Goal: Task Accomplishment & Management: Complete application form

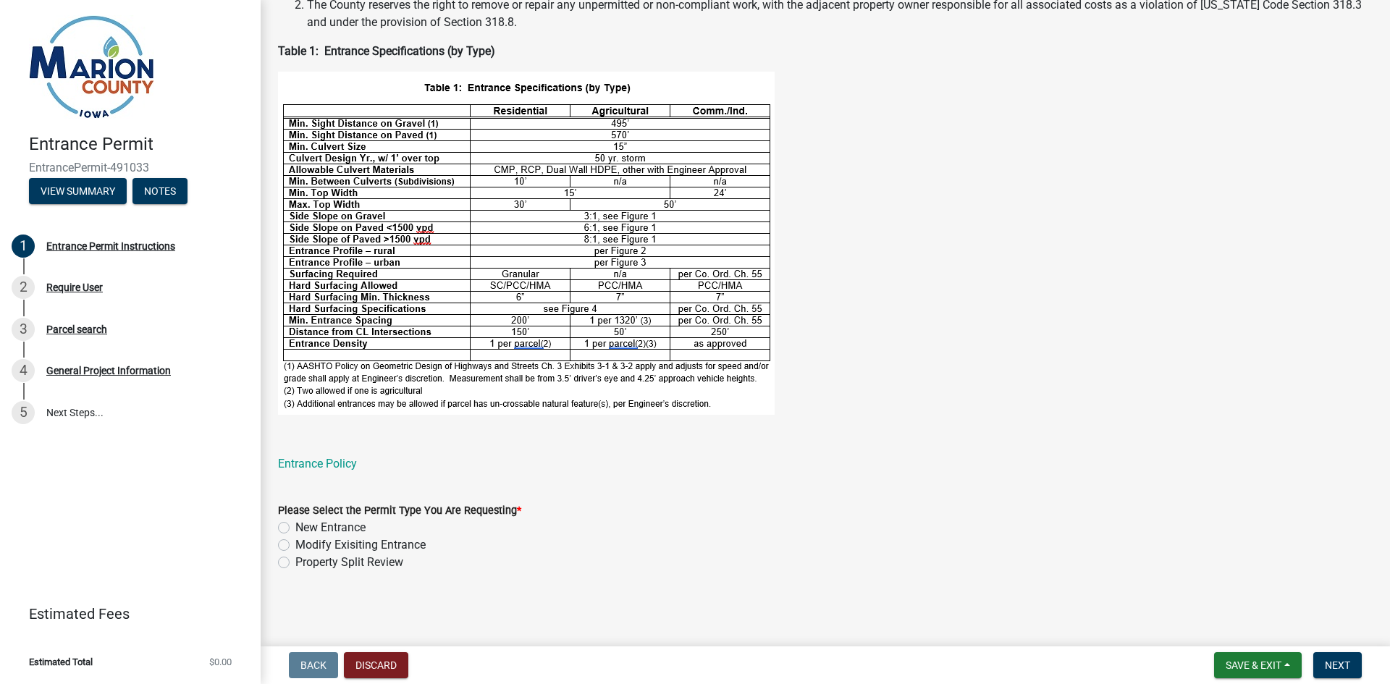
scroll to position [426, 0]
click at [295, 524] on label "New Entrance" at bounding box center [330, 527] width 70 height 17
click at [295, 524] on input "New Entrance" at bounding box center [299, 523] width 9 height 9
radio input "true"
click at [1334, 660] on span "Next" at bounding box center [1337, 666] width 25 height 12
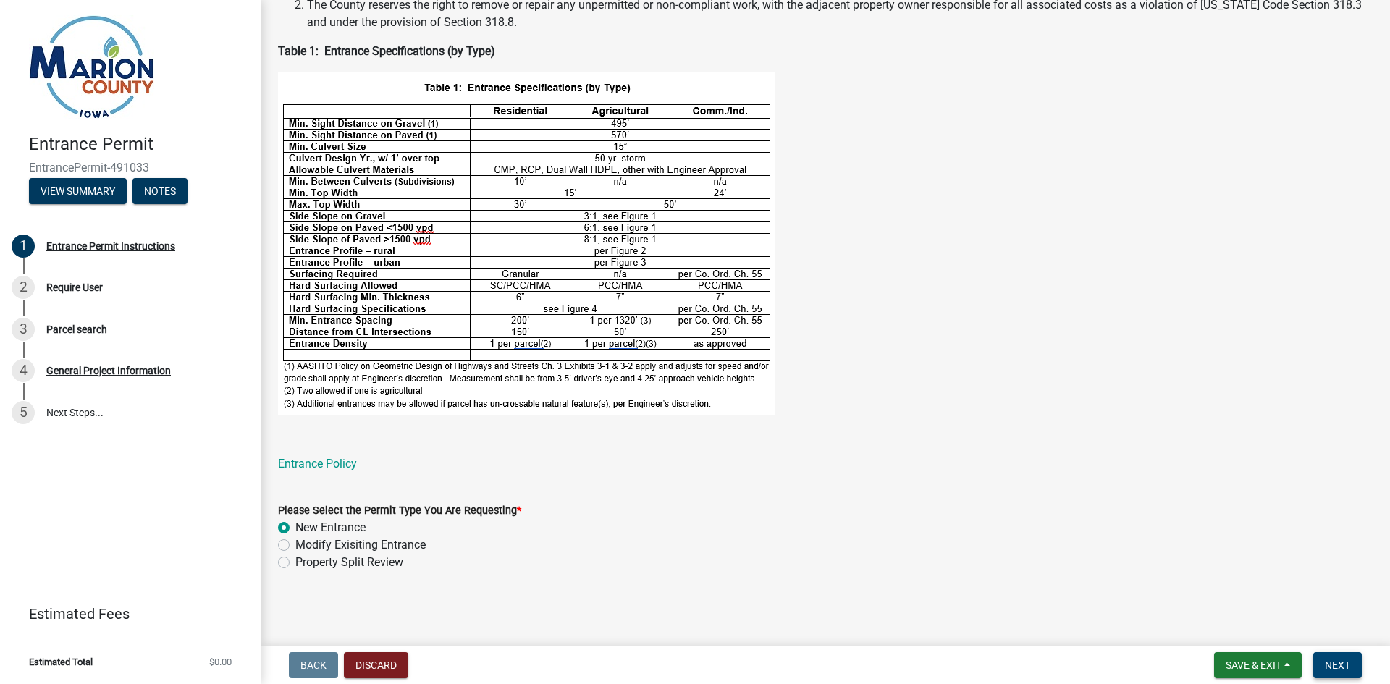
scroll to position [0, 0]
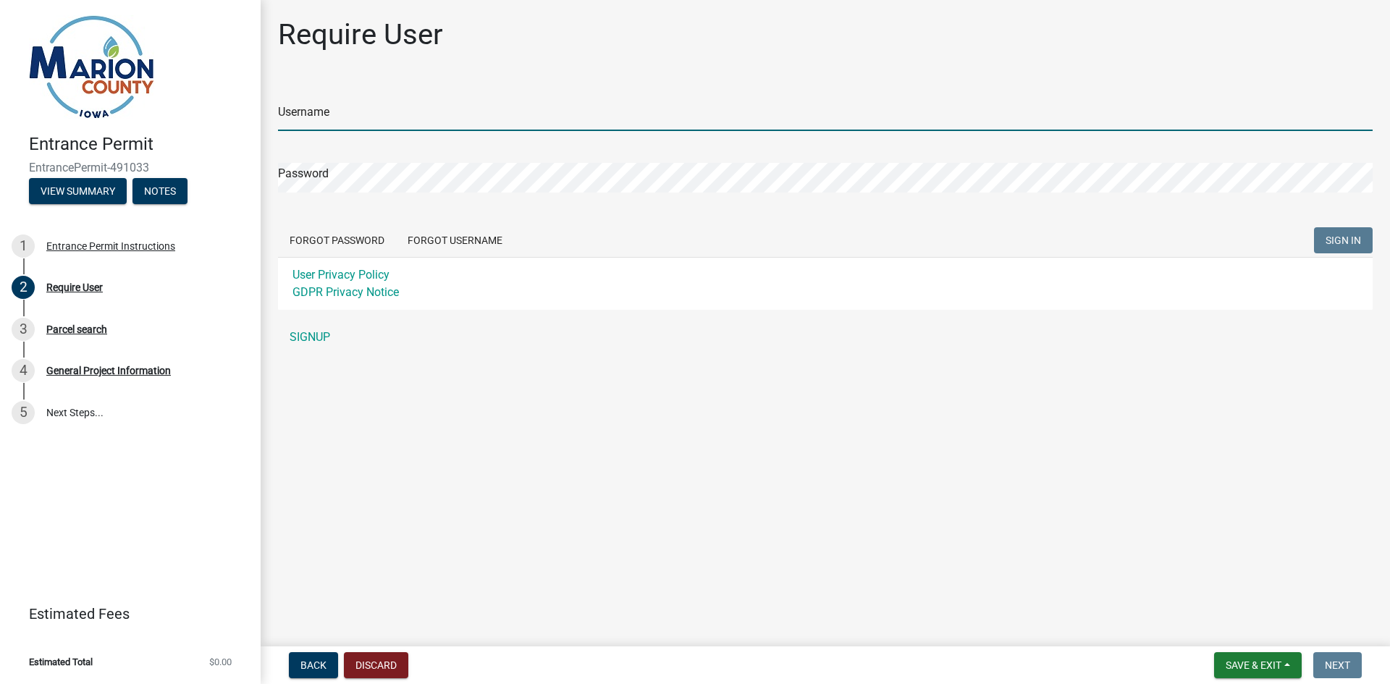
type input "redrocksignworks"
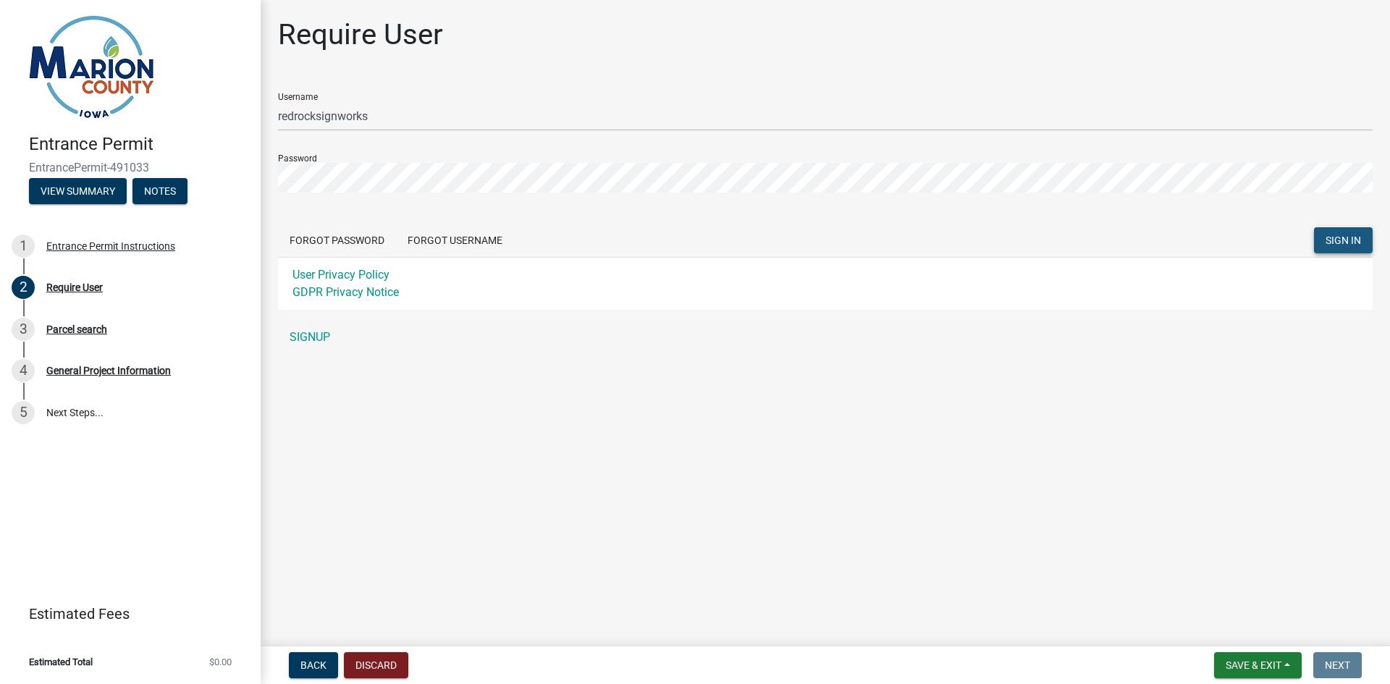
click at [1324, 237] on button "SIGN IN" at bounding box center [1343, 240] width 59 height 26
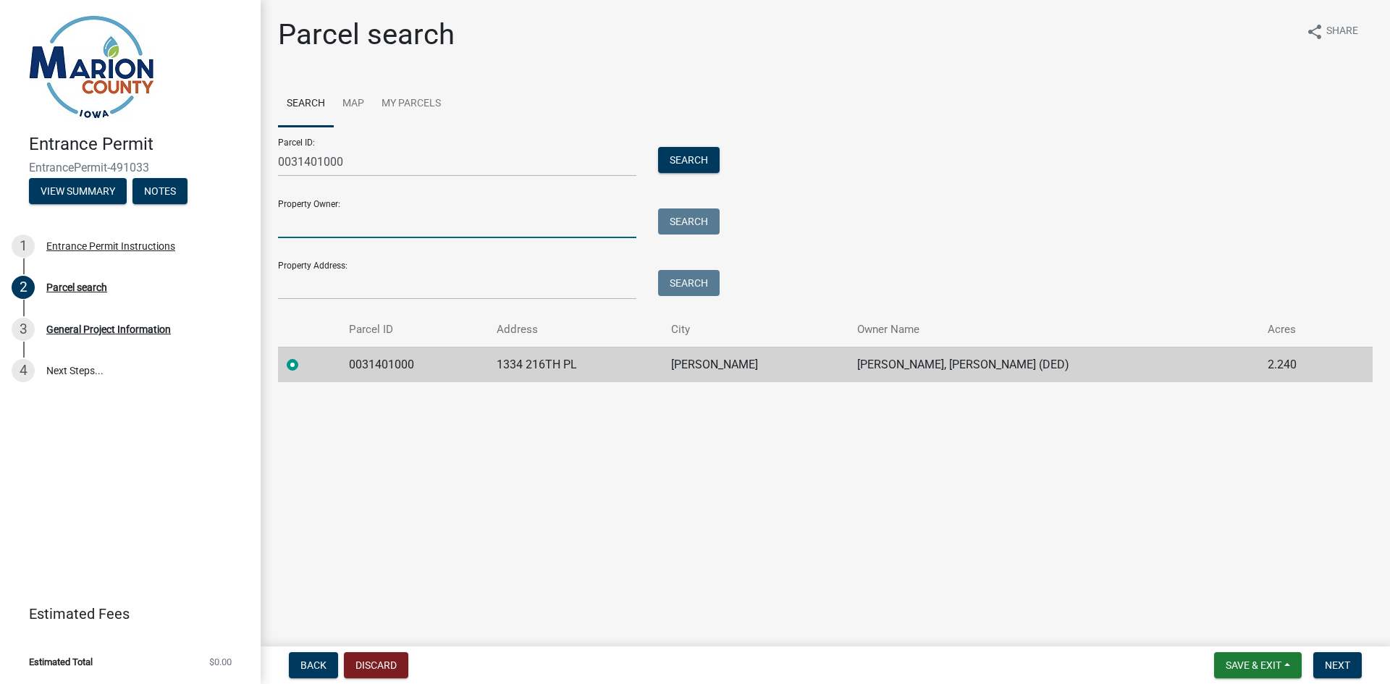
click at [366, 224] on input "Property Owner:" at bounding box center [457, 224] width 358 height 30
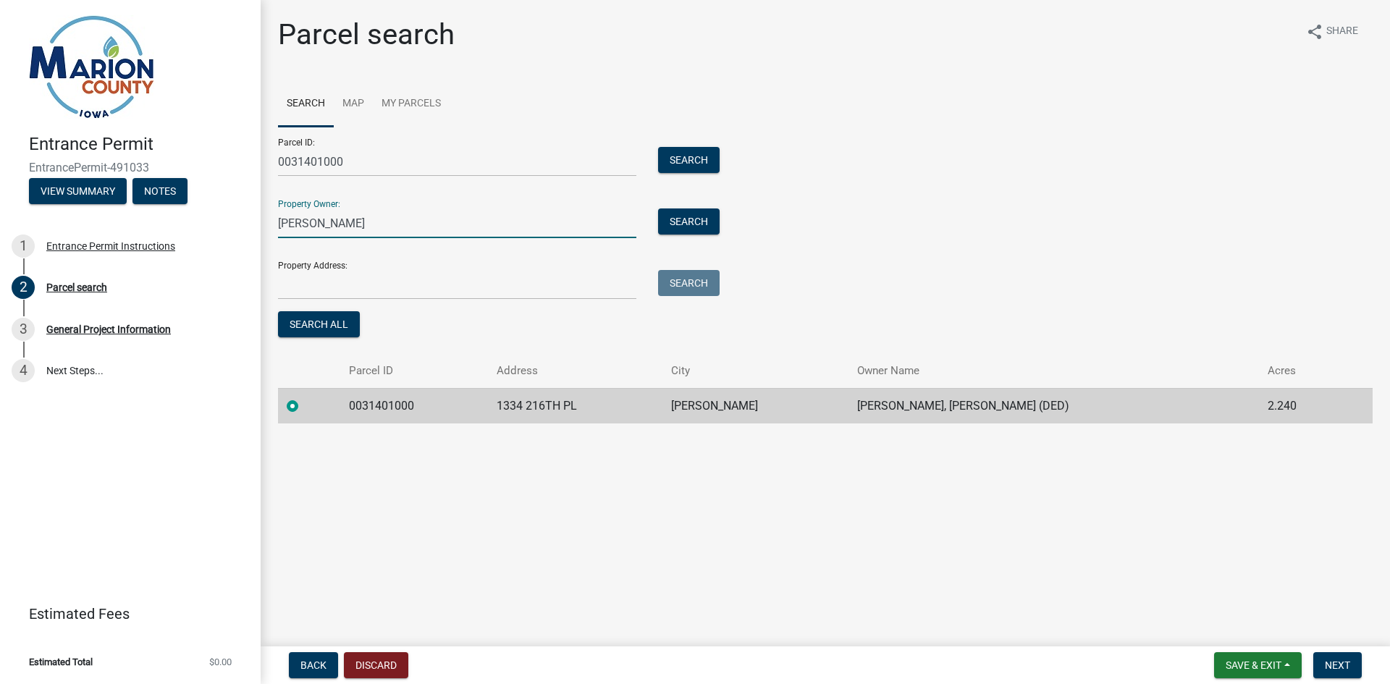
type input "[PERSON_NAME]"
click at [340, 295] on input "Property Address:" at bounding box center [457, 285] width 358 height 30
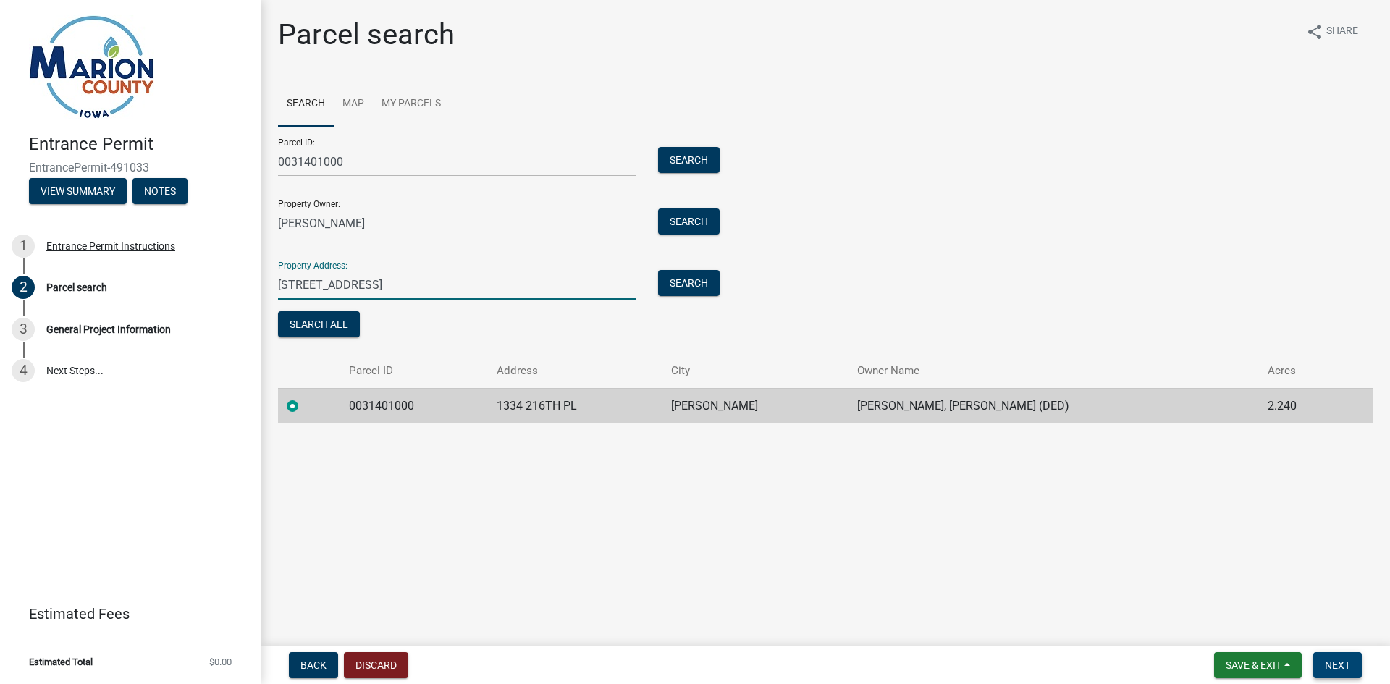
type input "[STREET_ADDRESS]"
click at [1326, 662] on span "Next" at bounding box center [1337, 666] width 25 height 12
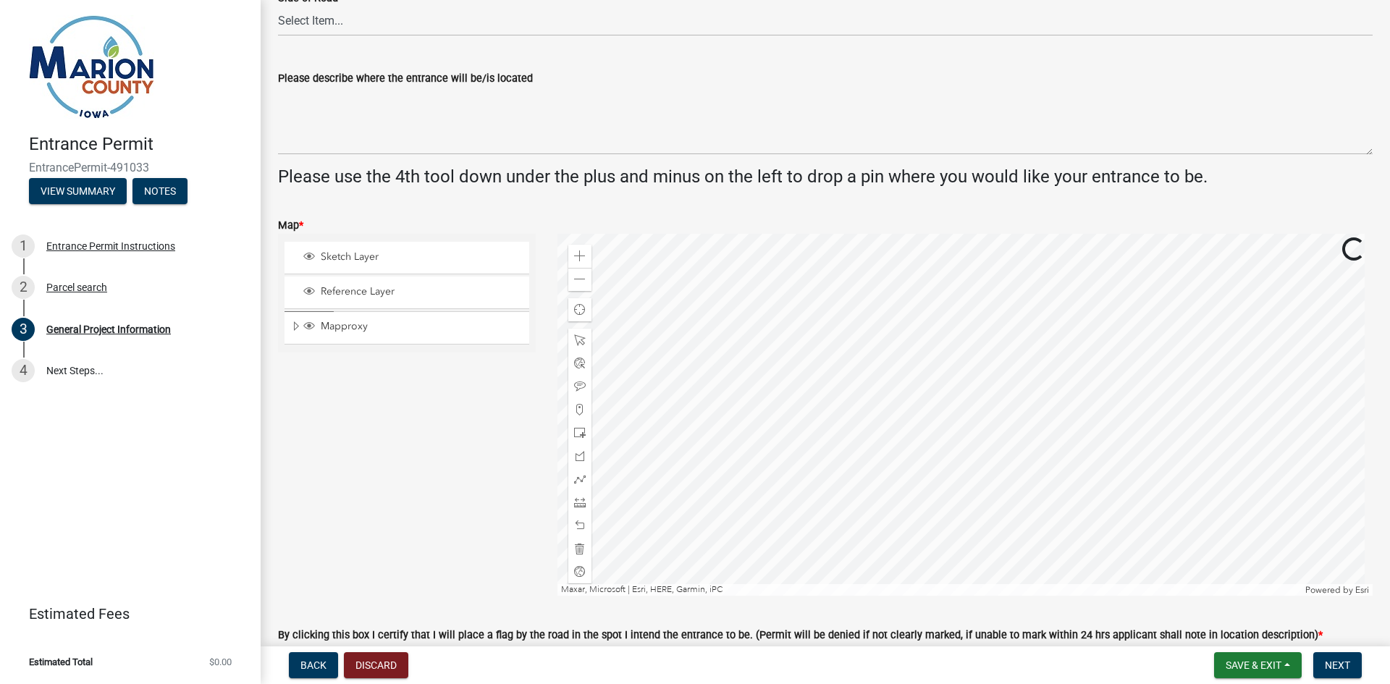
scroll to position [434, 0]
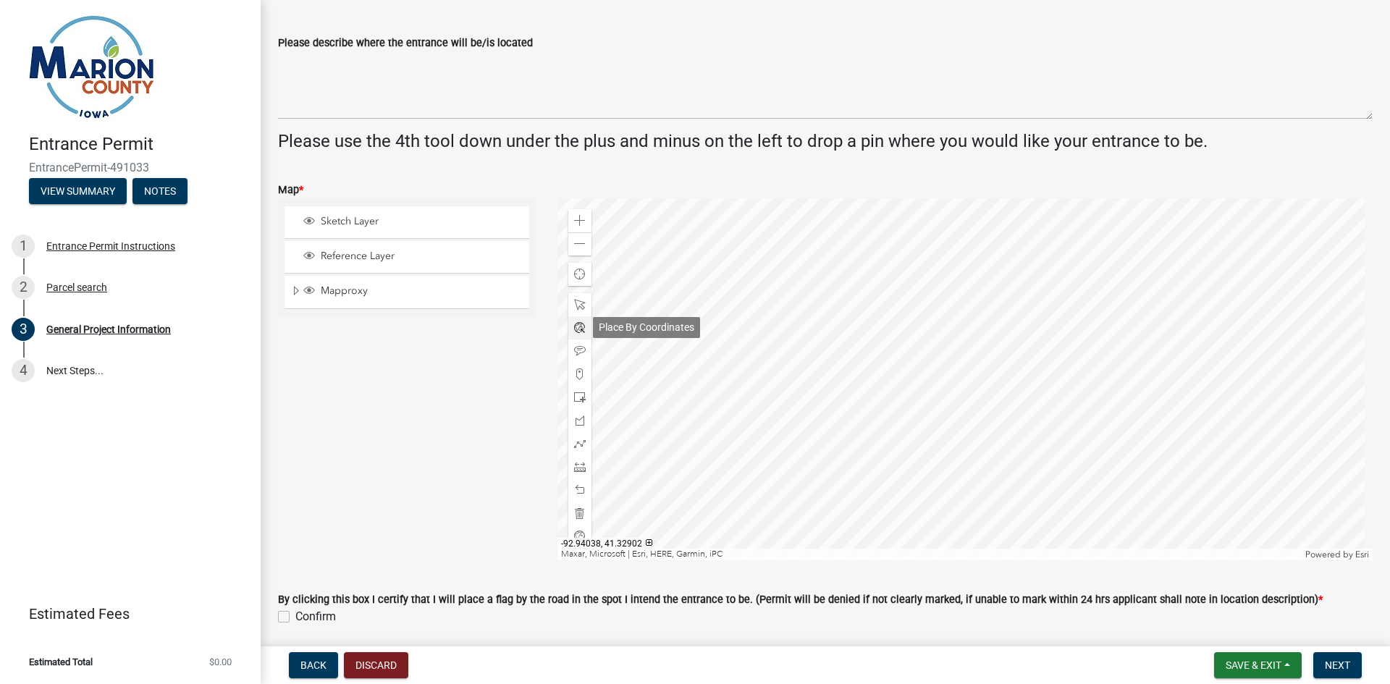
click at [580, 327] on span at bounding box center [580, 328] width 12 height 12
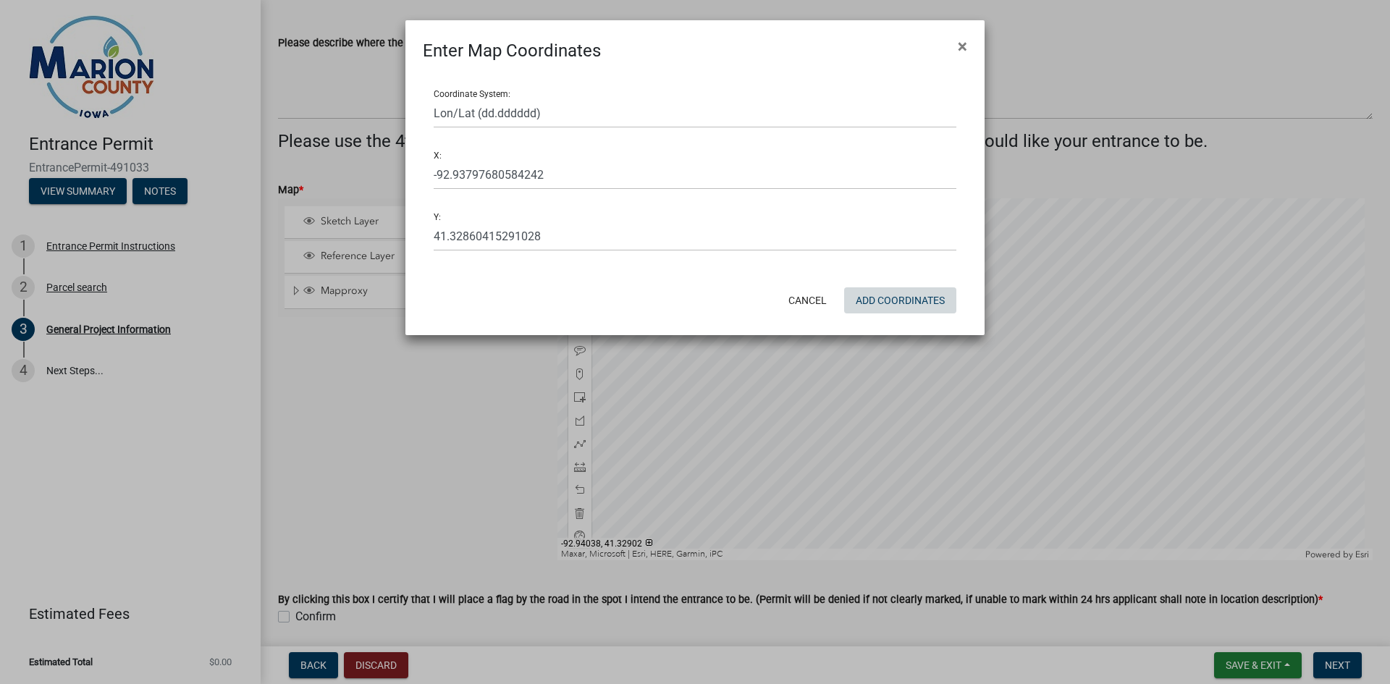
click at [891, 303] on button "Add Coordinates" at bounding box center [900, 300] width 112 height 26
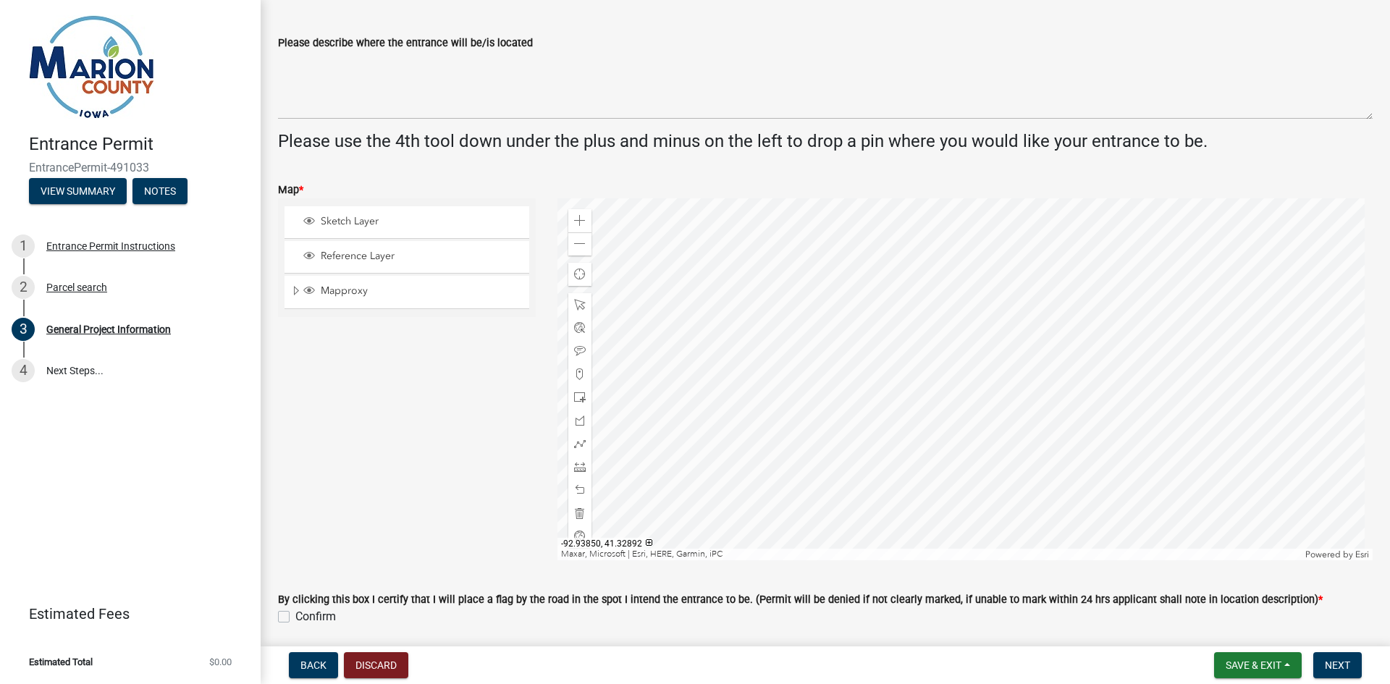
click at [888, 322] on div at bounding box center [965, 379] width 816 height 362
click at [575, 324] on span at bounding box center [580, 328] width 12 height 12
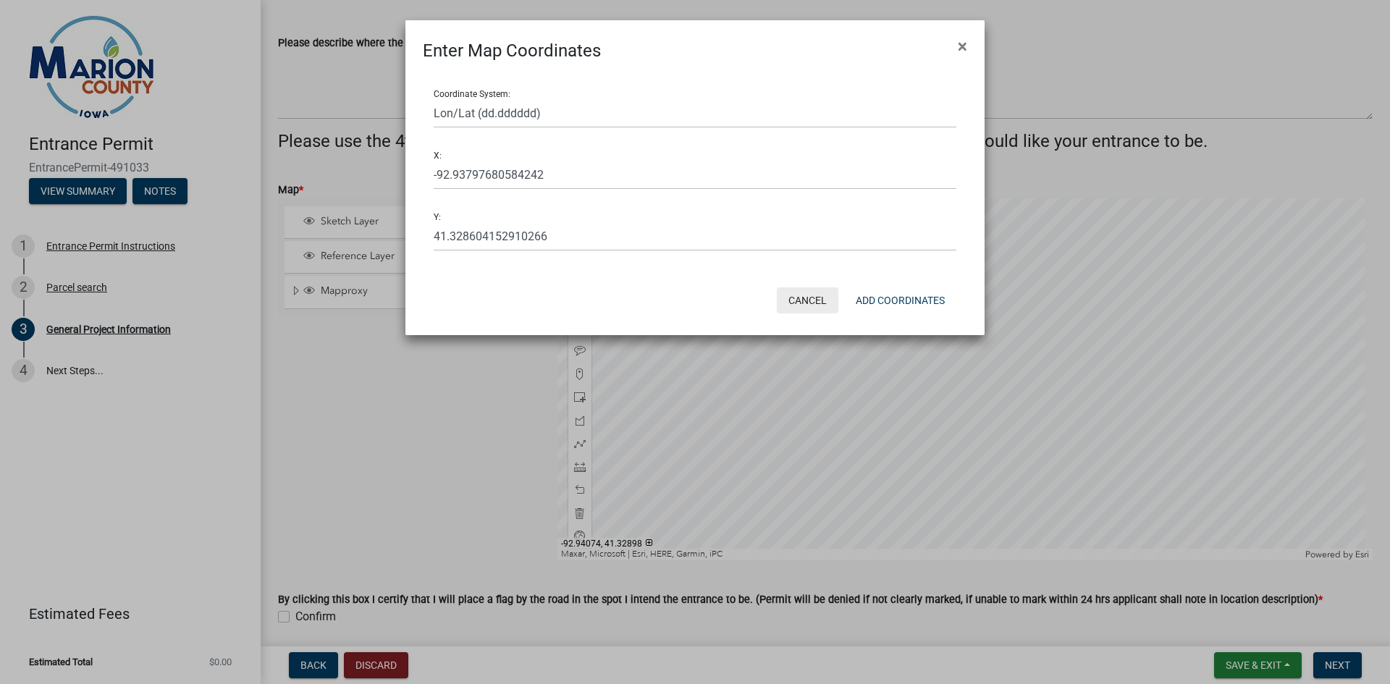
click at [814, 306] on button "Cancel" at bounding box center [808, 300] width 62 height 26
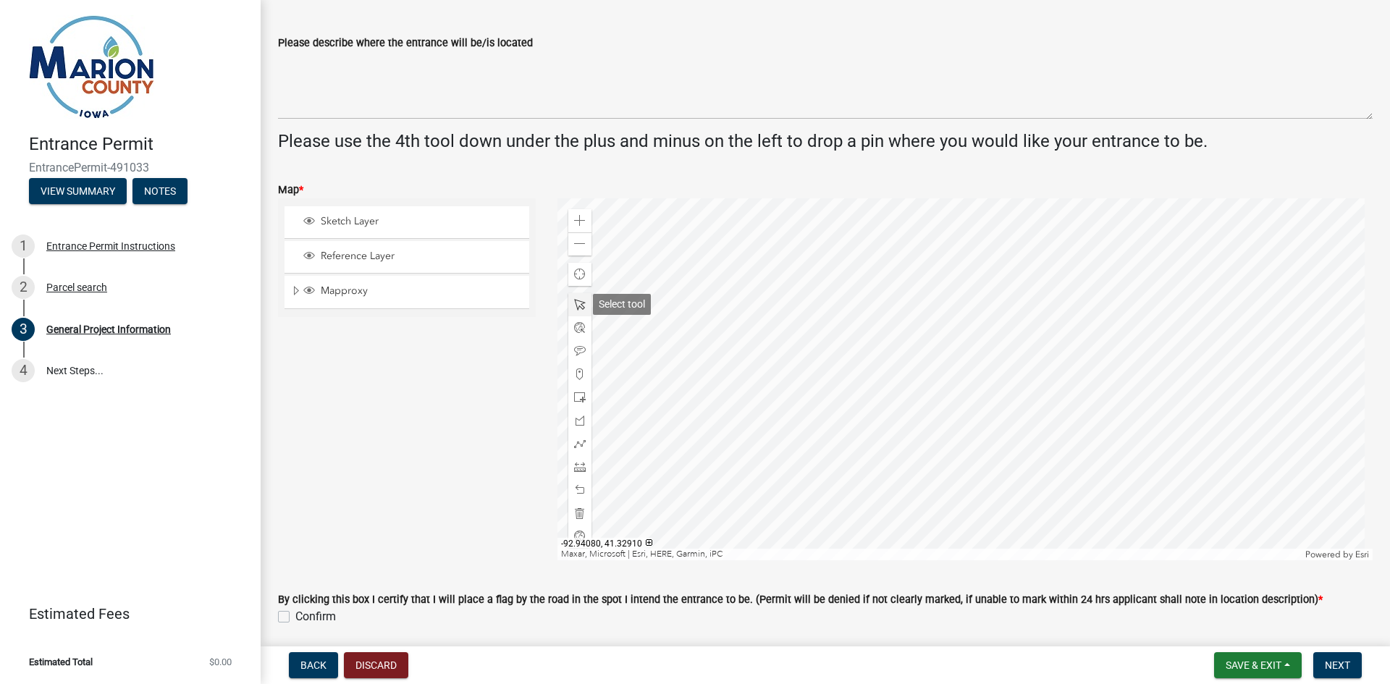
click at [579, 301] on span at bounding box center [580, 305] width 12 height 12
click at [890, 326] on div at bounding box center [965, 379] width 816 height 362
click at [574, 376] on span at bounding box center [580, 375] width 12 height 12
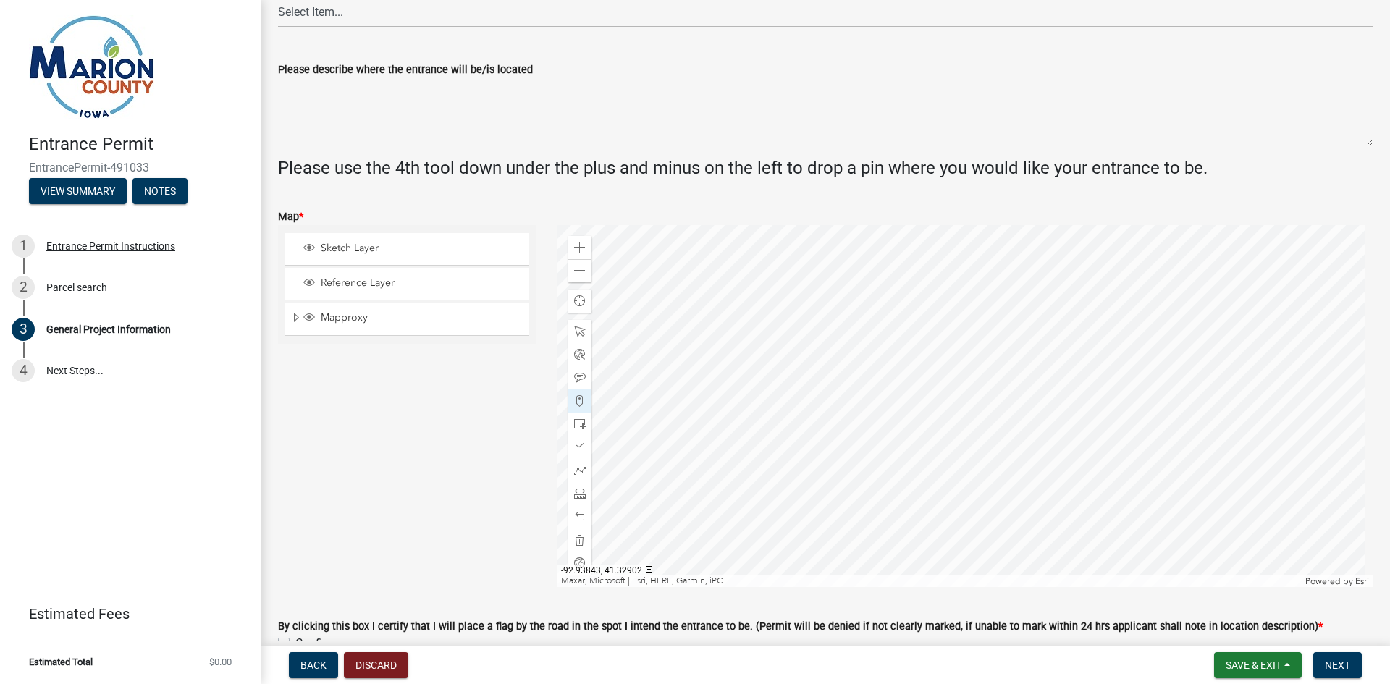
scroll to position [362, 0]
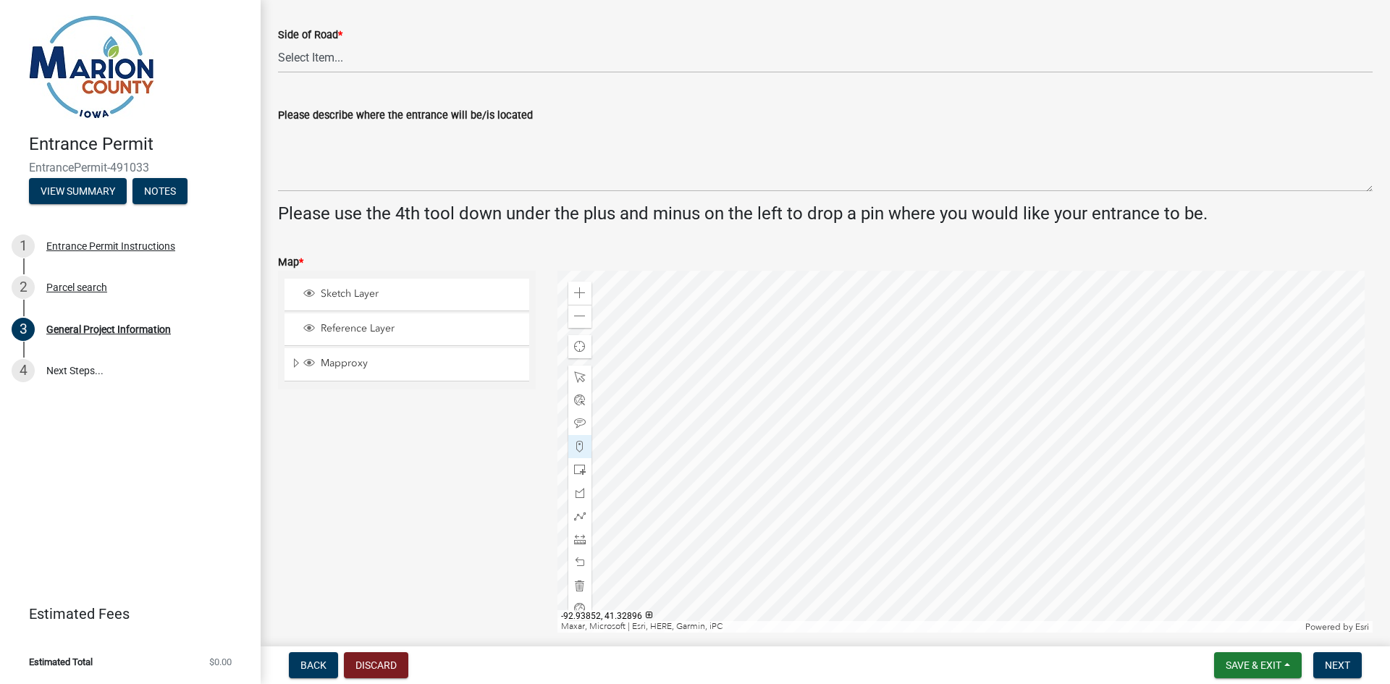
click at [864, 372] on div at bounding box center [965, 452] width 816 height 362
click at [878, 384] on div at bounding box center [965, 452] width 816 height 362
click at [1335, 663] on span "Next" at bounding box center [1337, 666] width 25 height 12
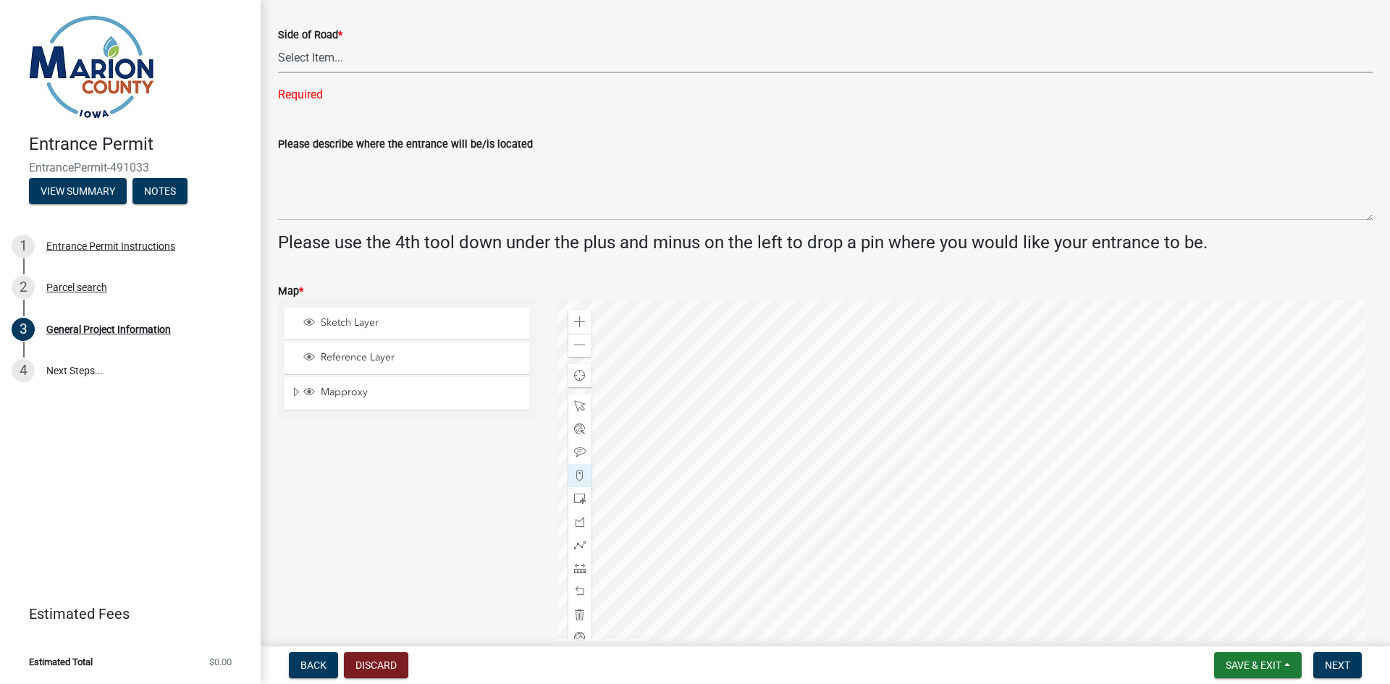
click at [338, 56] on select "Select Item... [GEOGRAPHIC_DATA]" at bounding box center [825, 58] width 1095 height 30
click at [278, 43] on select "Select Item... [GEOGRAPHIC_DATA]" at bounding box center [825, 58] width 1095 height 30
select select "7d756283-d3db-42d8-b135-ff8906bd1c63"
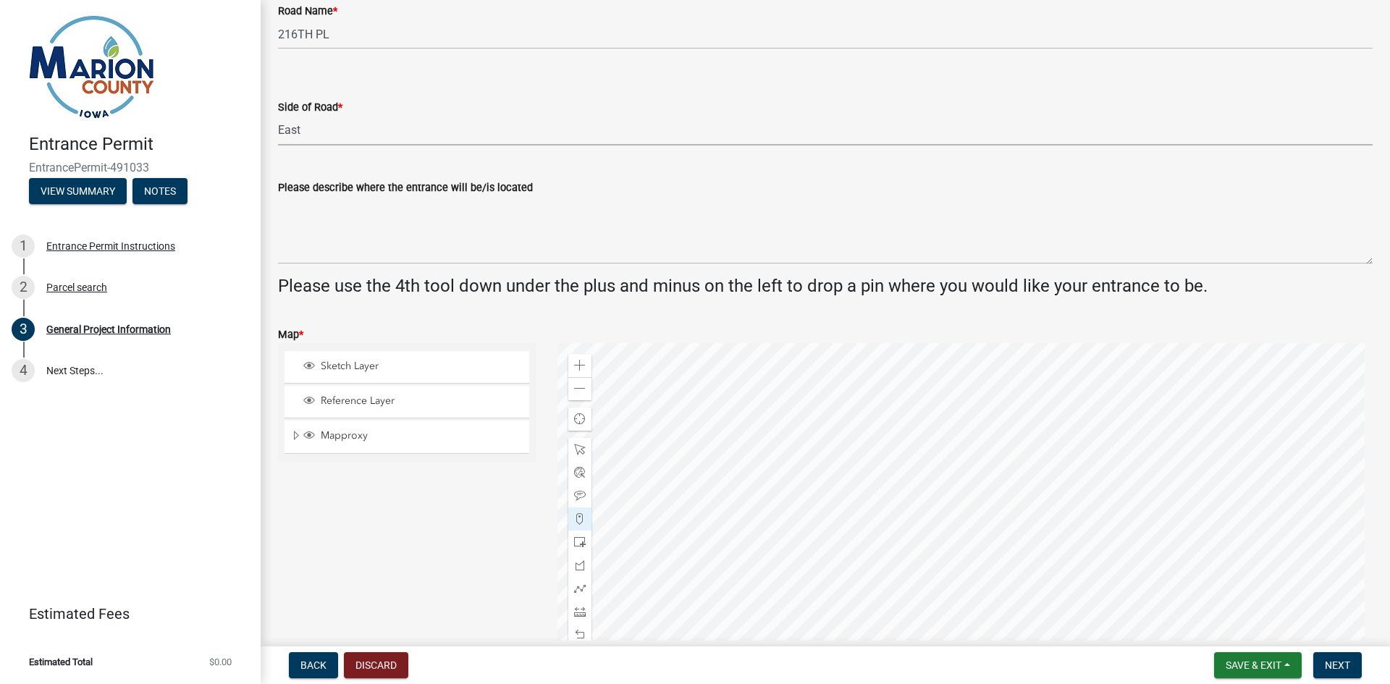
scroll to position [434, 0]
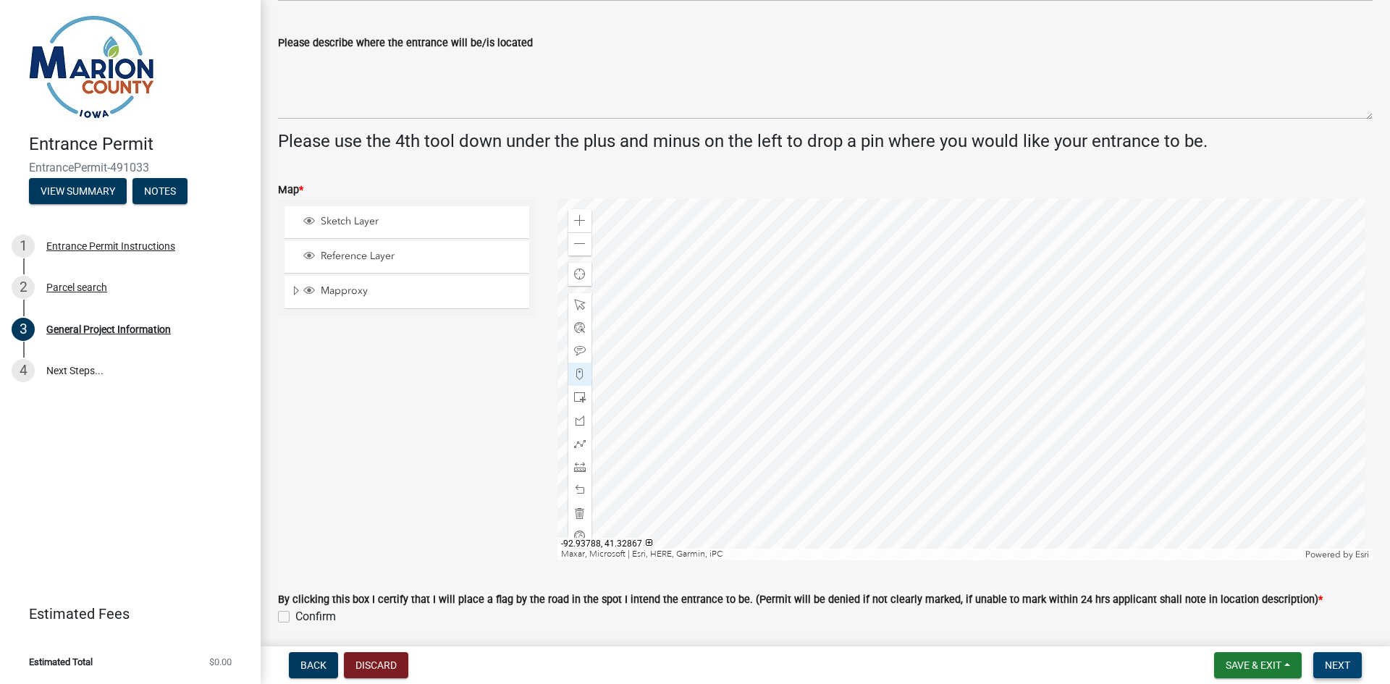
click at [1323, 663] on button "Next" at bounding box center [1337, 665] width 49 height 26
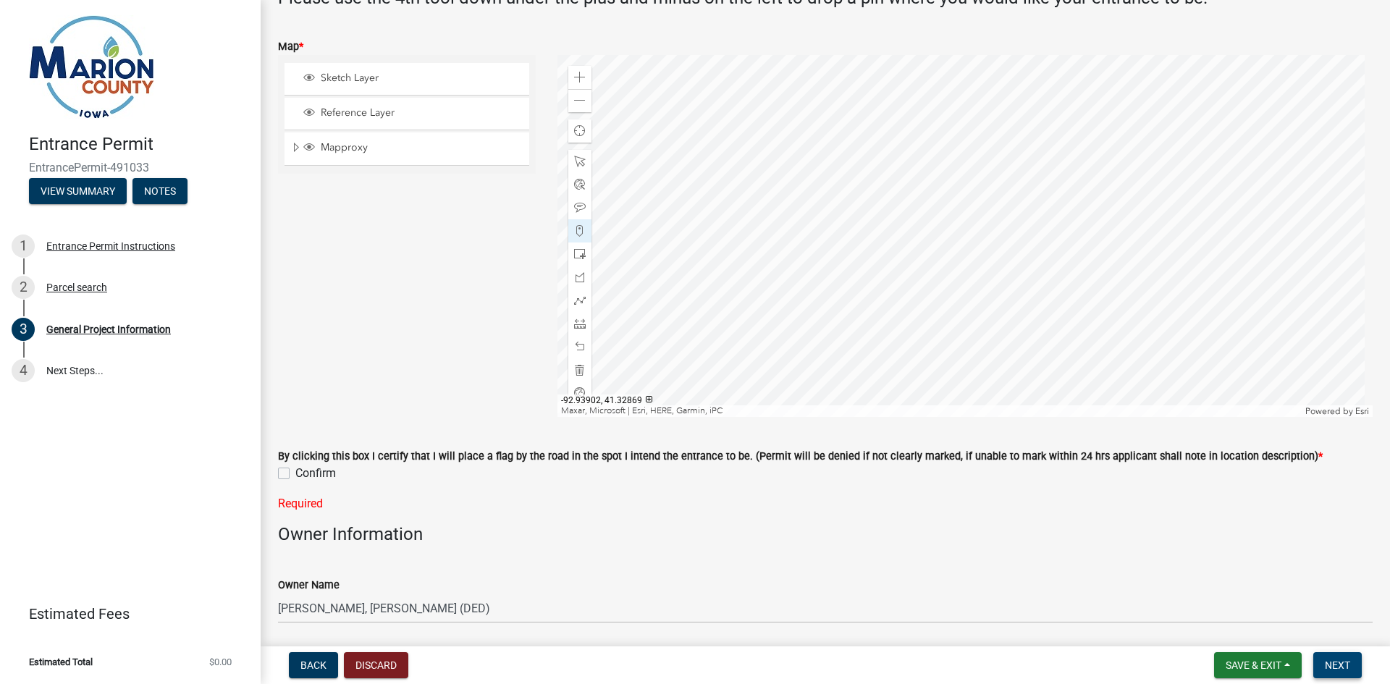
scroll to position [579, 0]
click at [295, 466] on label "Confirm" at bounding box center [315, 471] width 41 height 17
click at [295, 466] on input "Confirm" at bounding box center [299, 467] width 9 height 9
checkbox input "true"
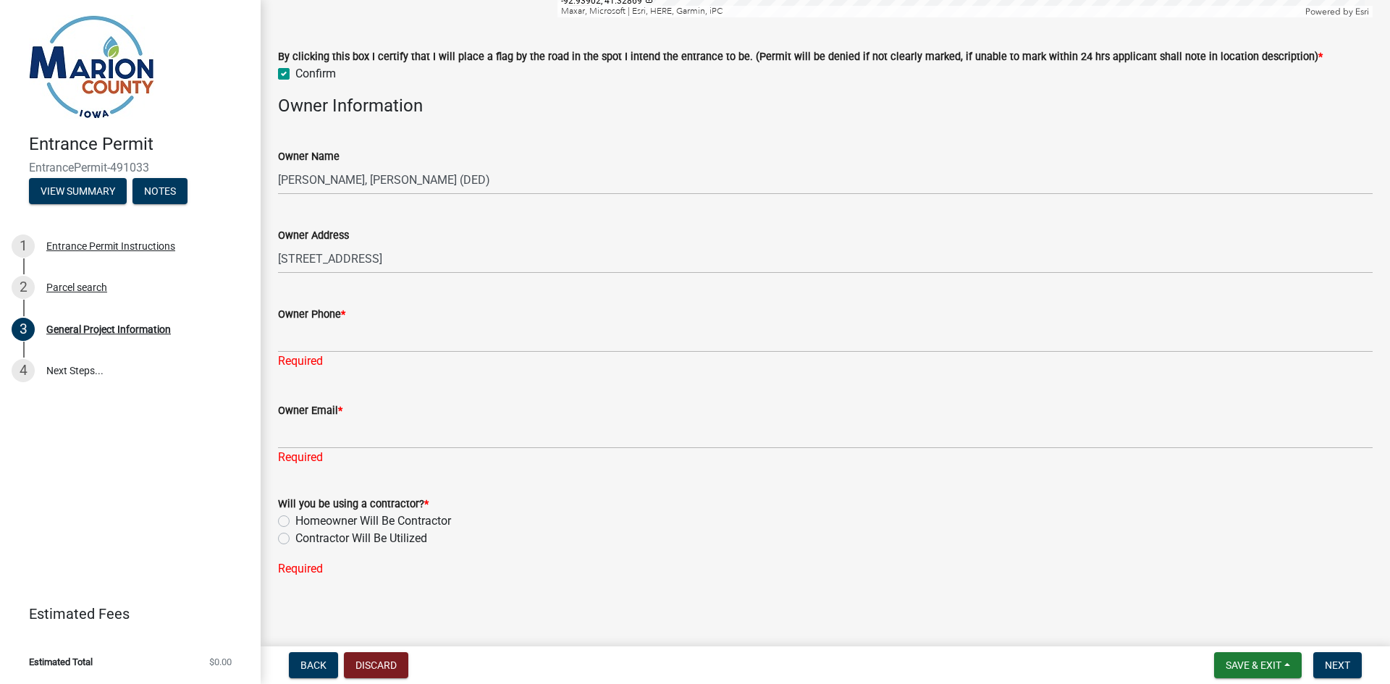
scroll to position [982, 0]
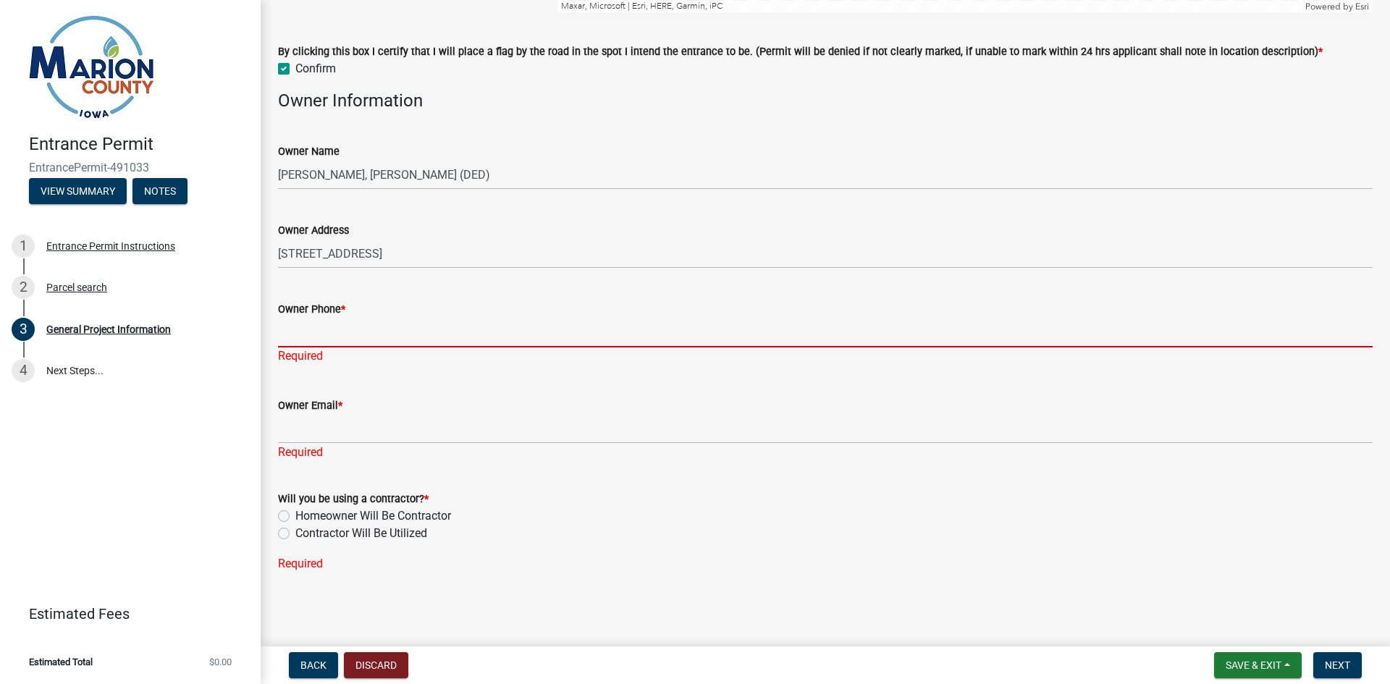
click at [305, 340] on input "Owner Phone *" at bounding box center [825, 333] width 1095 height 30
type input "6418911863"
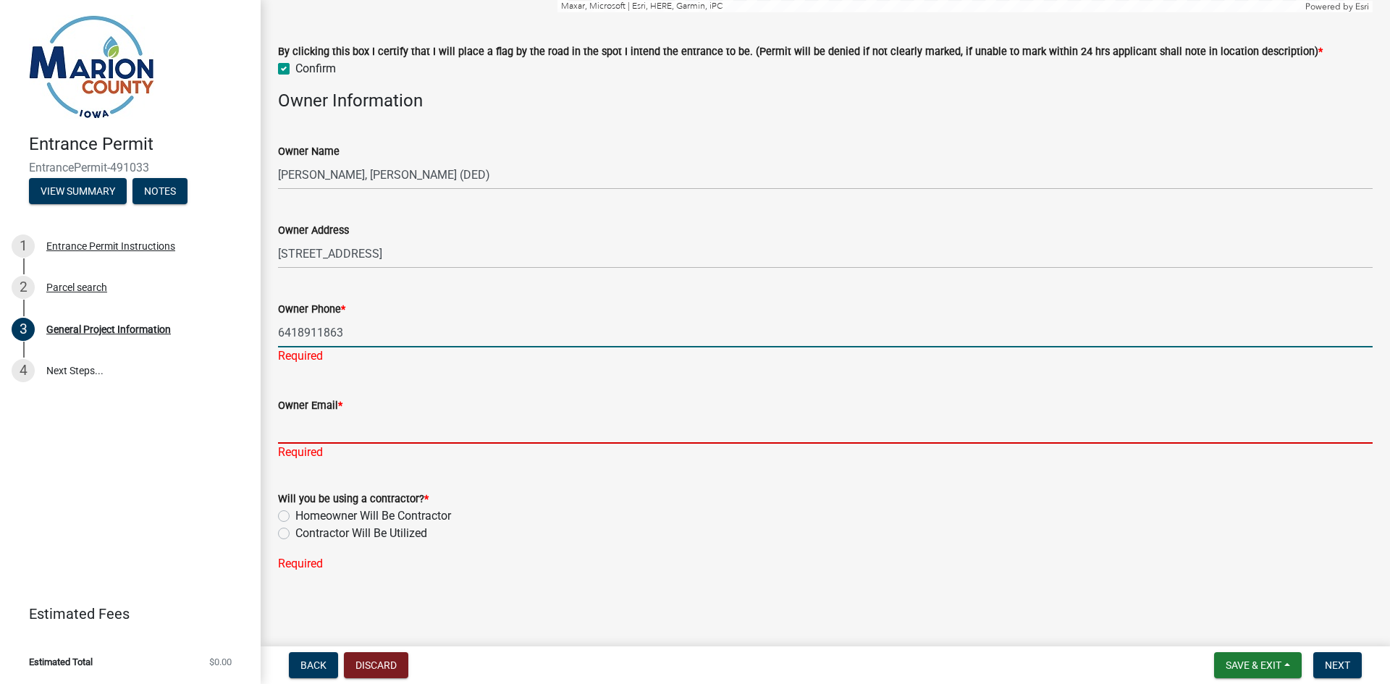
type input "[EMAIL_ADDRESS][DOMAIN_NAME]"
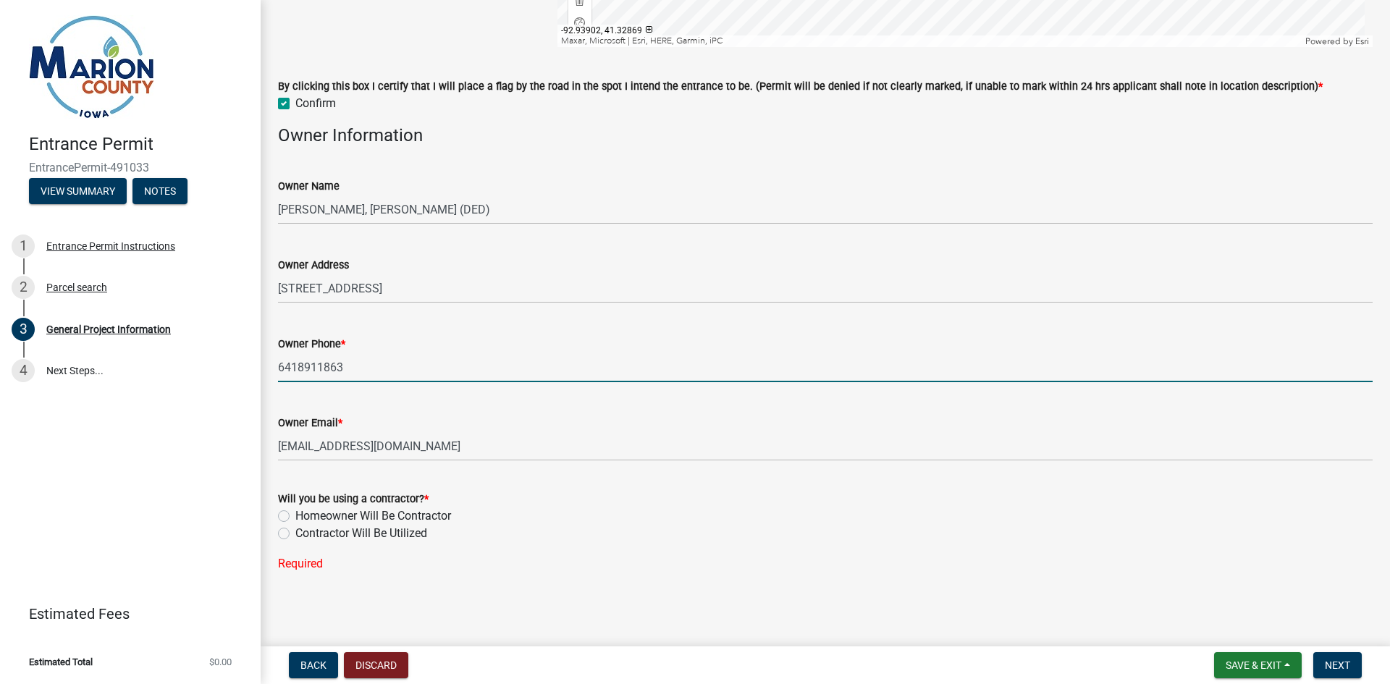
scroll to position [948, 0]
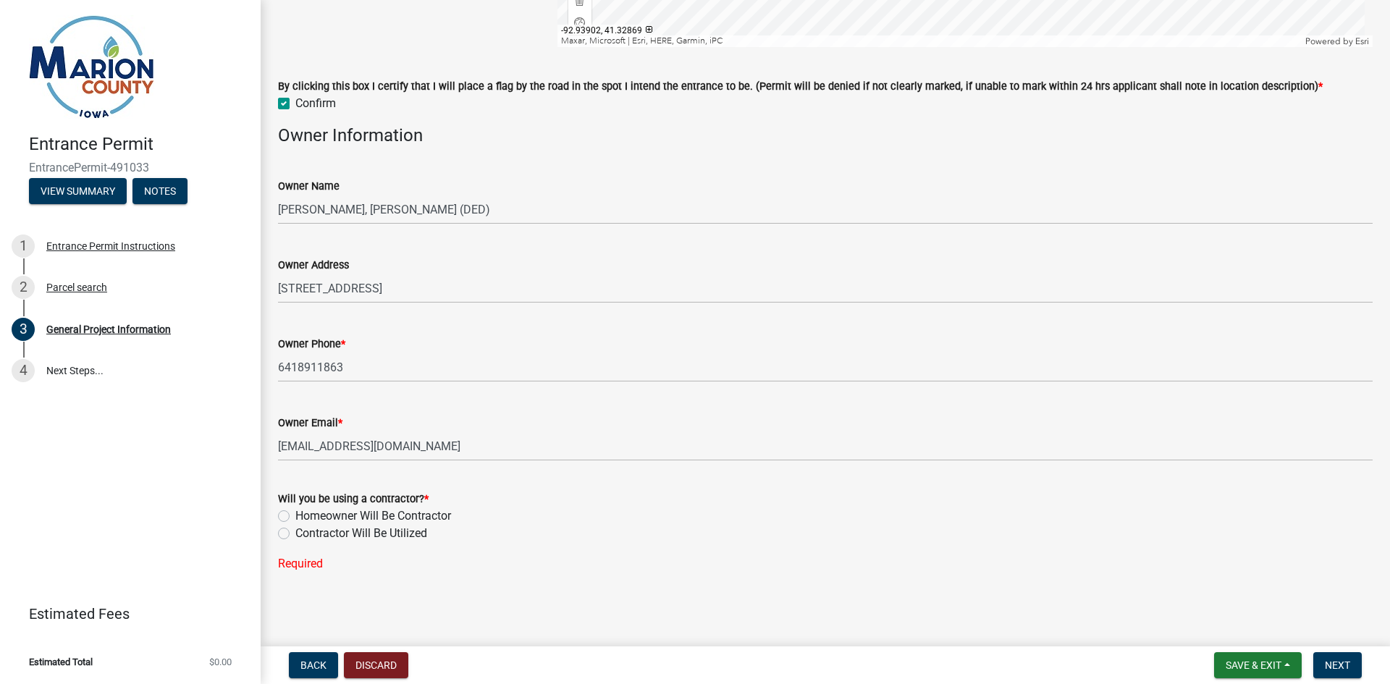
click at [295, 515] on label "Homeowner Will Be Contractor" at bounding box center [373, 516] width 156 height 17
click at [295, 515] on input "Homeowner Will Be Contractor" at bounding box center [299, 512] width 9 height 9
radio input "true"
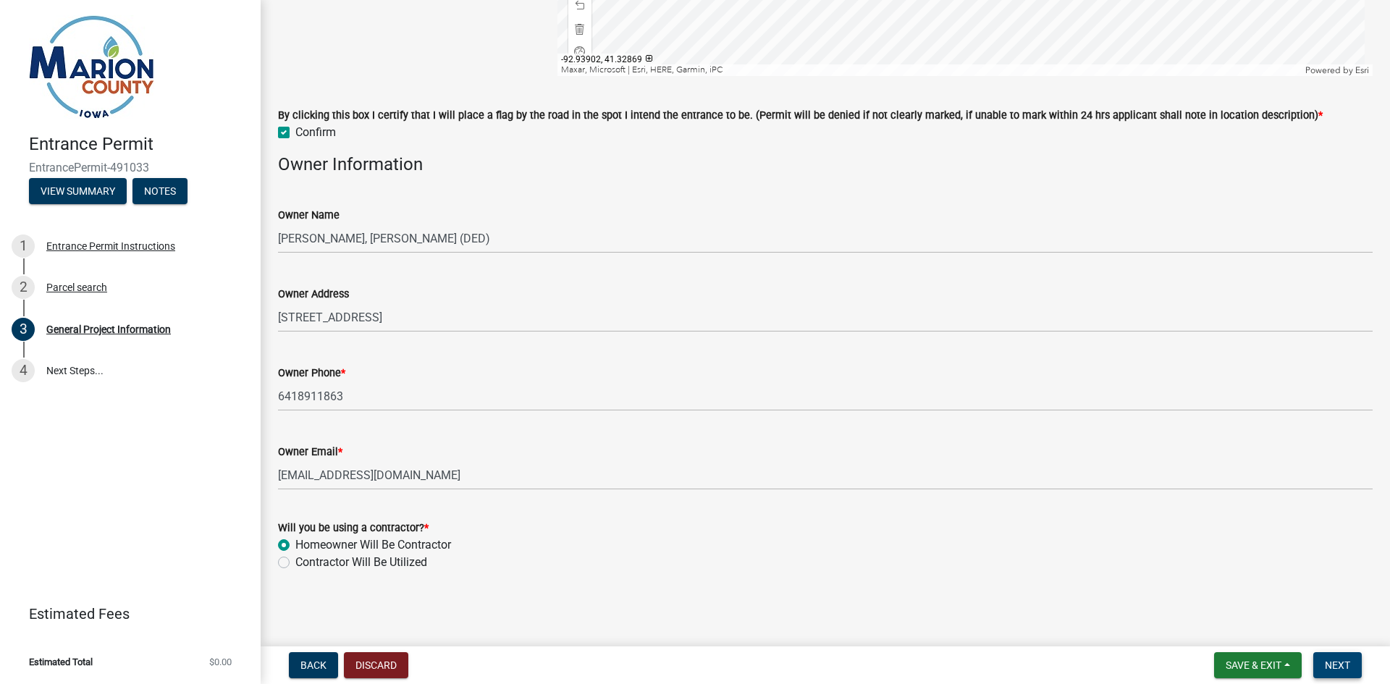
click at [1336, 662] on span "Next" at bounding box center [1337, 666] width 25 height 12
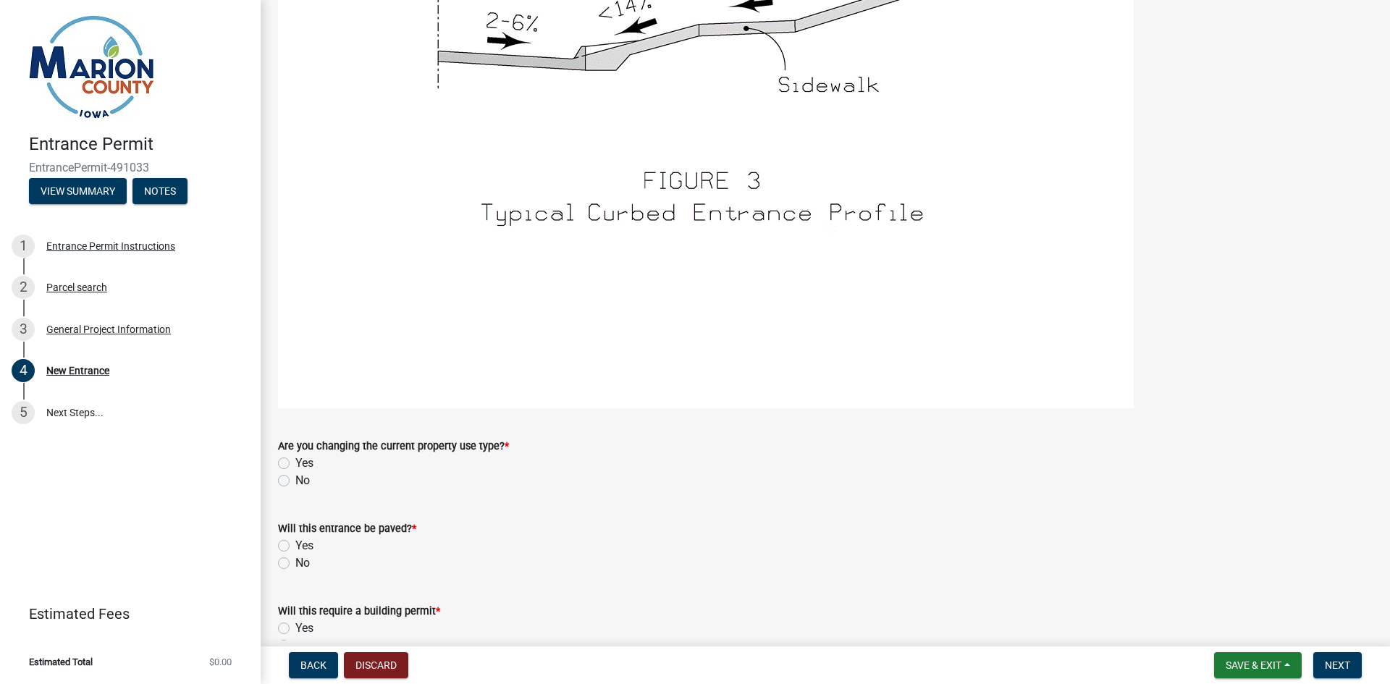
scroll to position [2338, 0]
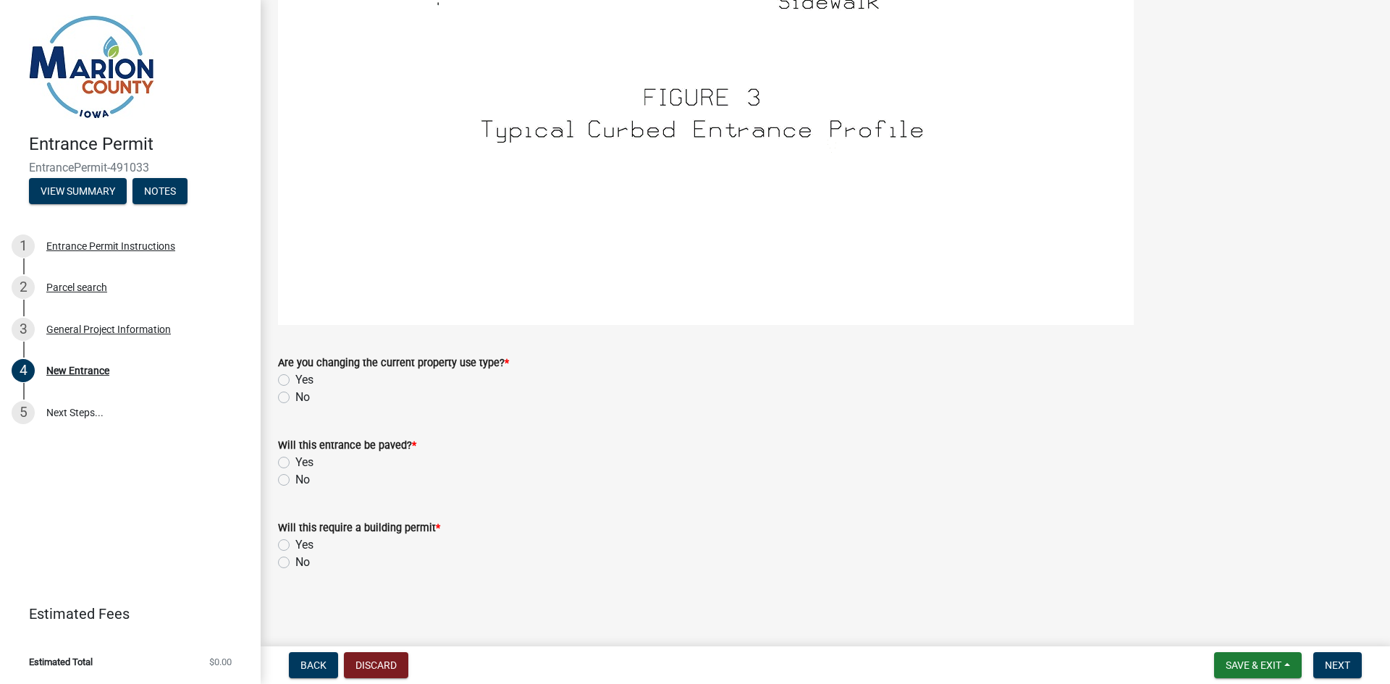
click at [295, 396] on label "No" at bounding box center [302, 397] width 14 height 17
click at [295, 396] on input "No" at bounding box center [299, 393] width 9 height 9
radio input "true"
click at [295, 478] on label "No" at bounding box center [302, 479] width 14 height 17
click at [295, 478] on input "No" at bounding box center [299, 475] width 9 height 9
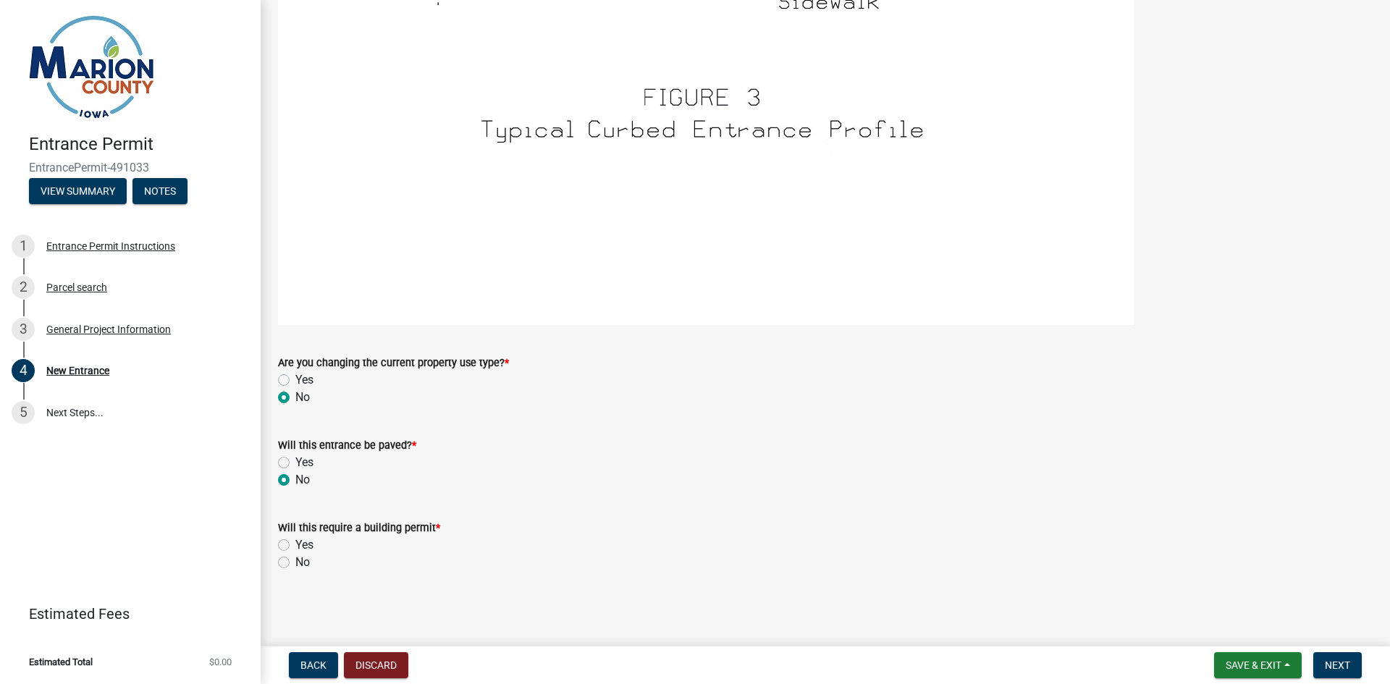
radio input "true"
click at [295, 560] on label "No" at bounding box center [302, 562] width 14 height 17
click at [295, 560] on input "No" at bounding box center [299, 558] width 9 height 9
radio input "true"
click at [295, 544] on label "Yes" at bounding box center [304, 544] width 18 height 17
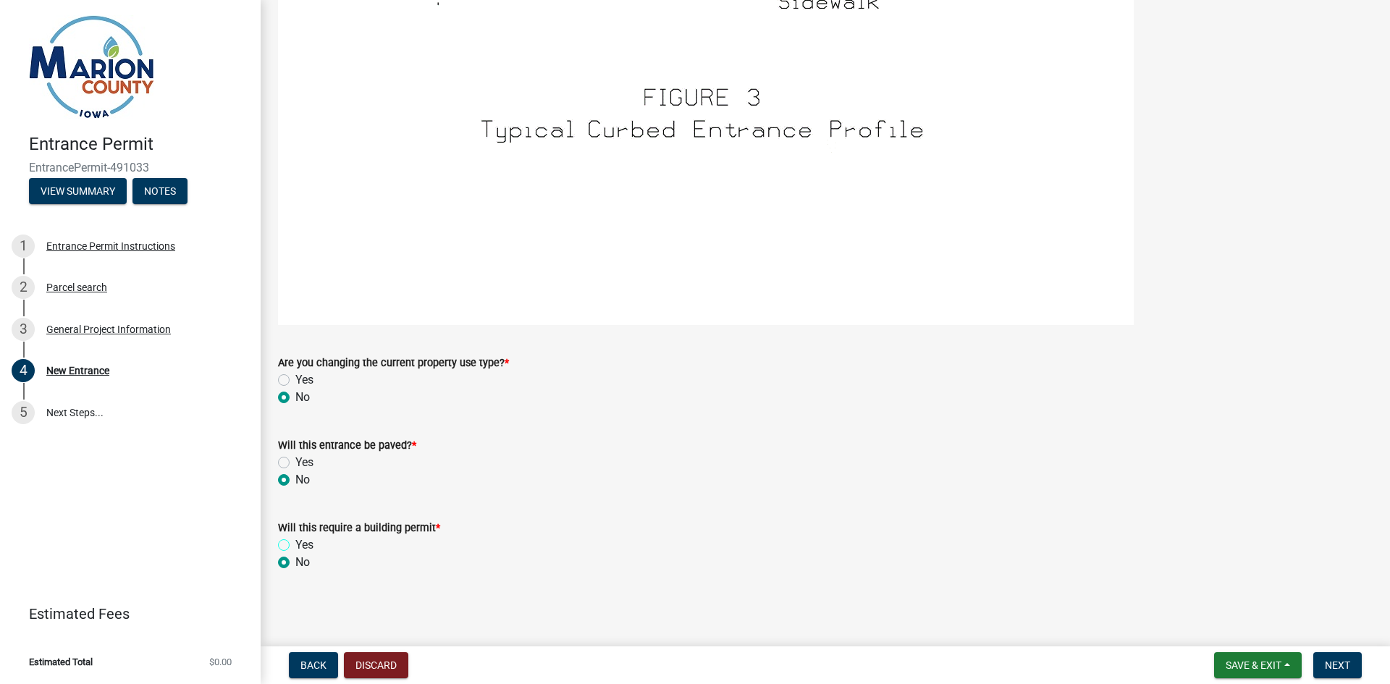
click at [295, 544] on input "Yes" at bounding box center [299, 540] width 9 height 9
radio input "true"
click at [1339, 665] on span "Next" at bounding box center [1337, 666] width 25 height 12
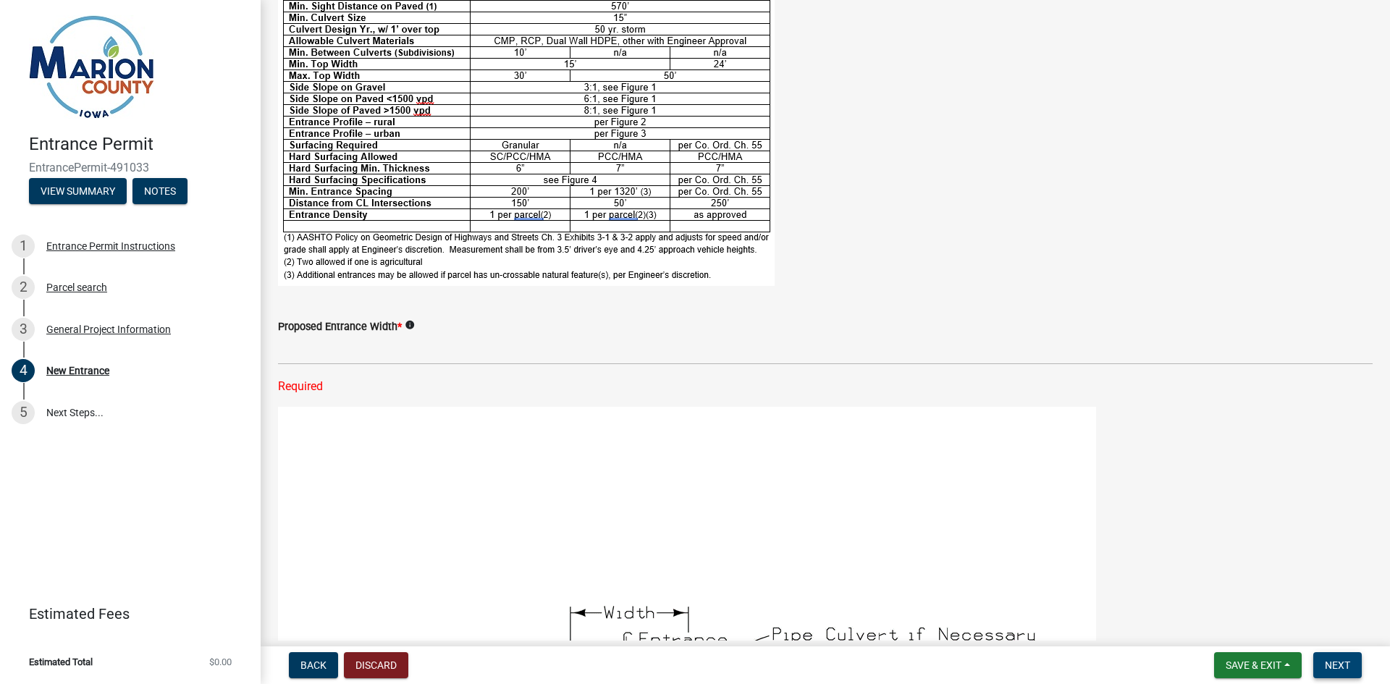
scroll to position [0, 0]
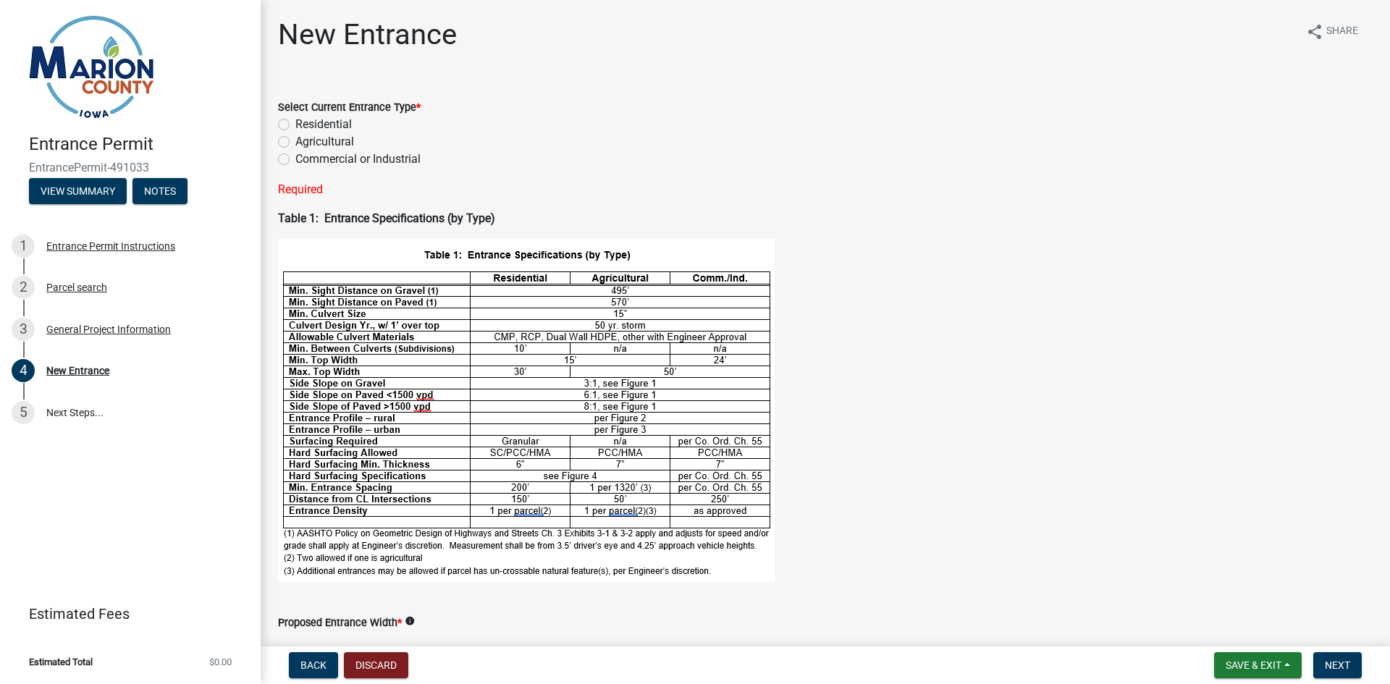
click at [295, 126] on label "Residential" at bounding box center [323, 124] width 56 height 17
click at [295, 125] on input "Residential" at bounding box center [299, 120] width 9 height 9
radio input "true"
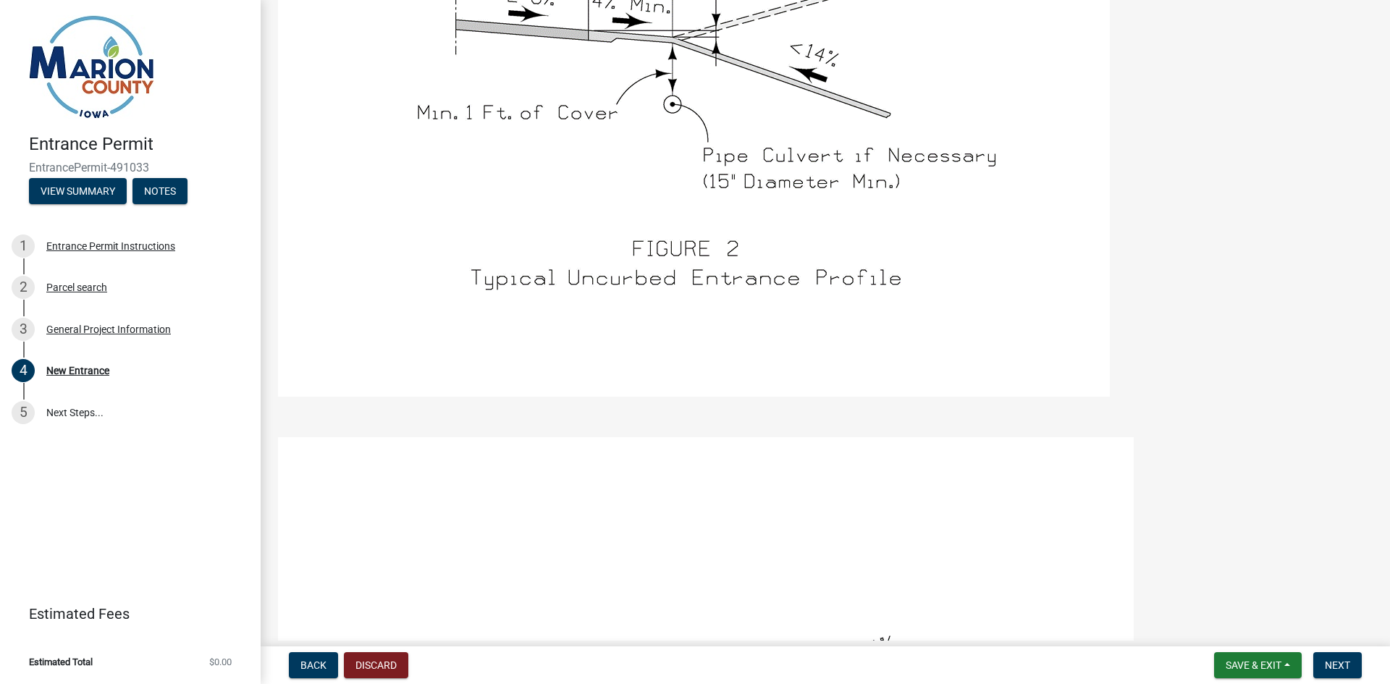
scroll to position [2100, 0]
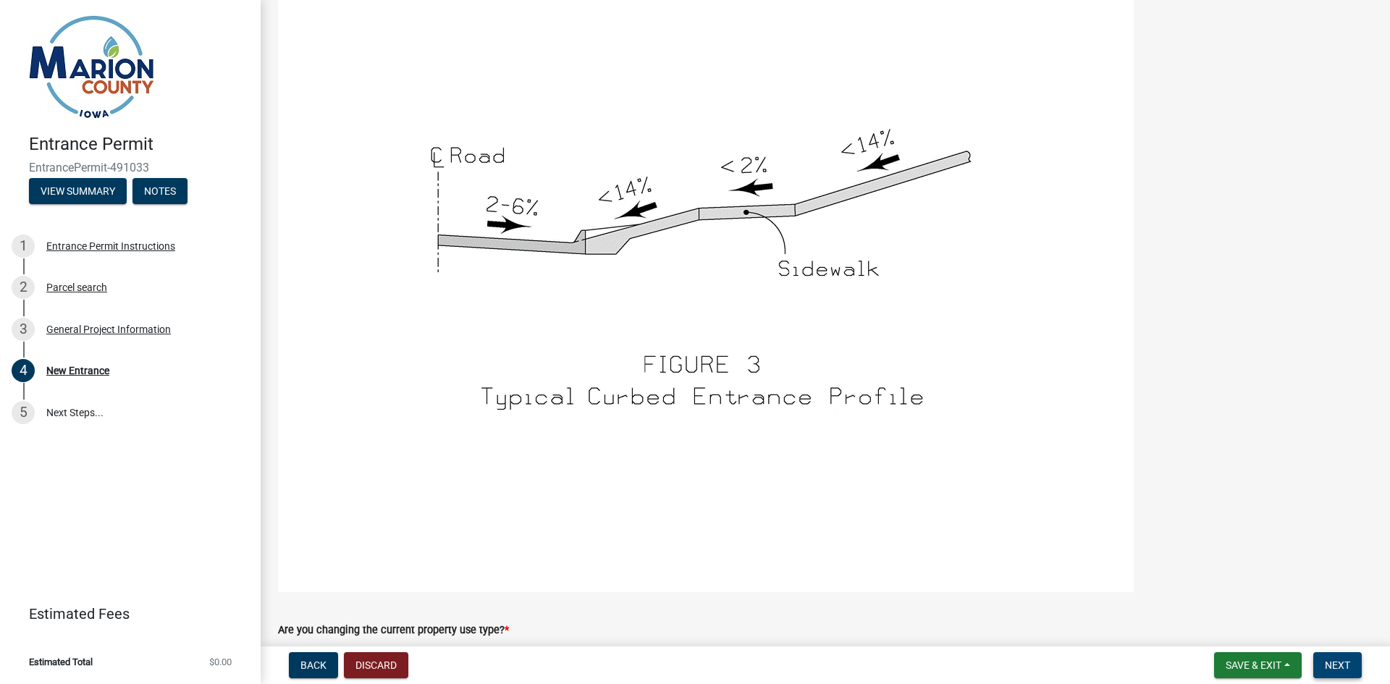
click at [1344, 668] on span "Next" at bounding box center [1337, 666] width 25 height 12
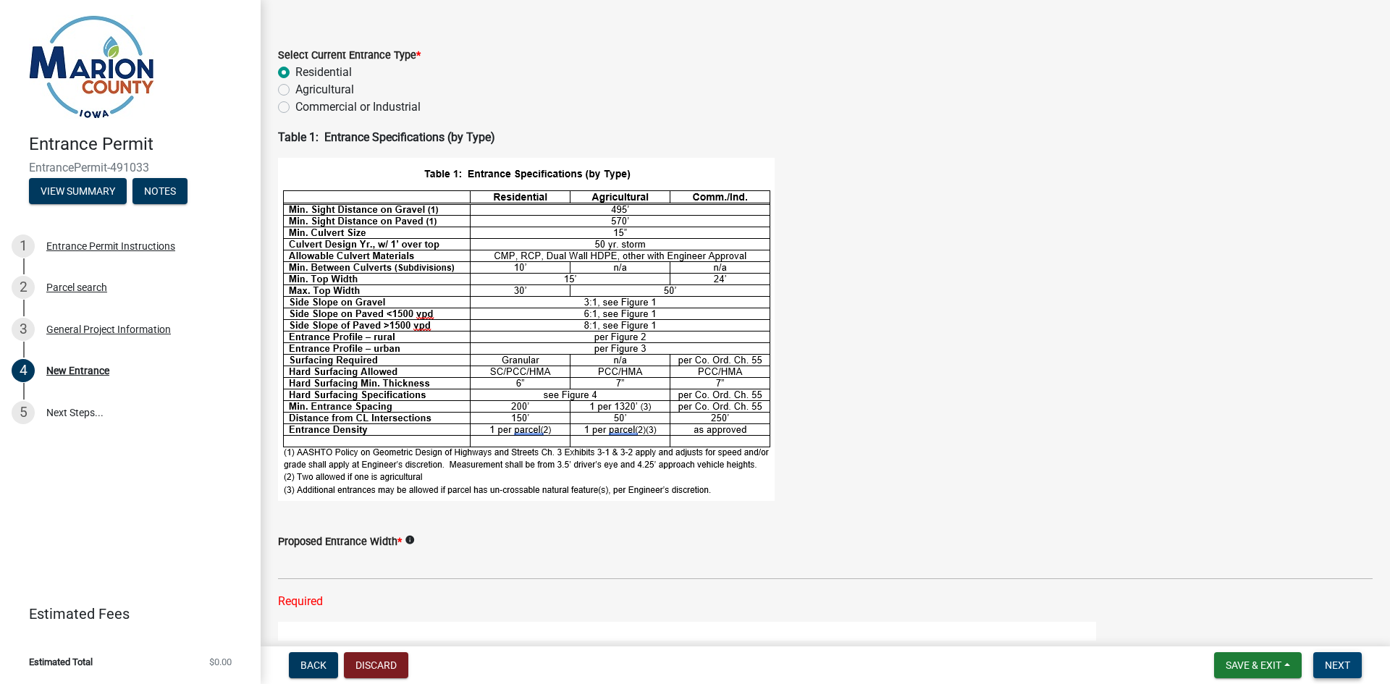
scroll to position [50, 0]
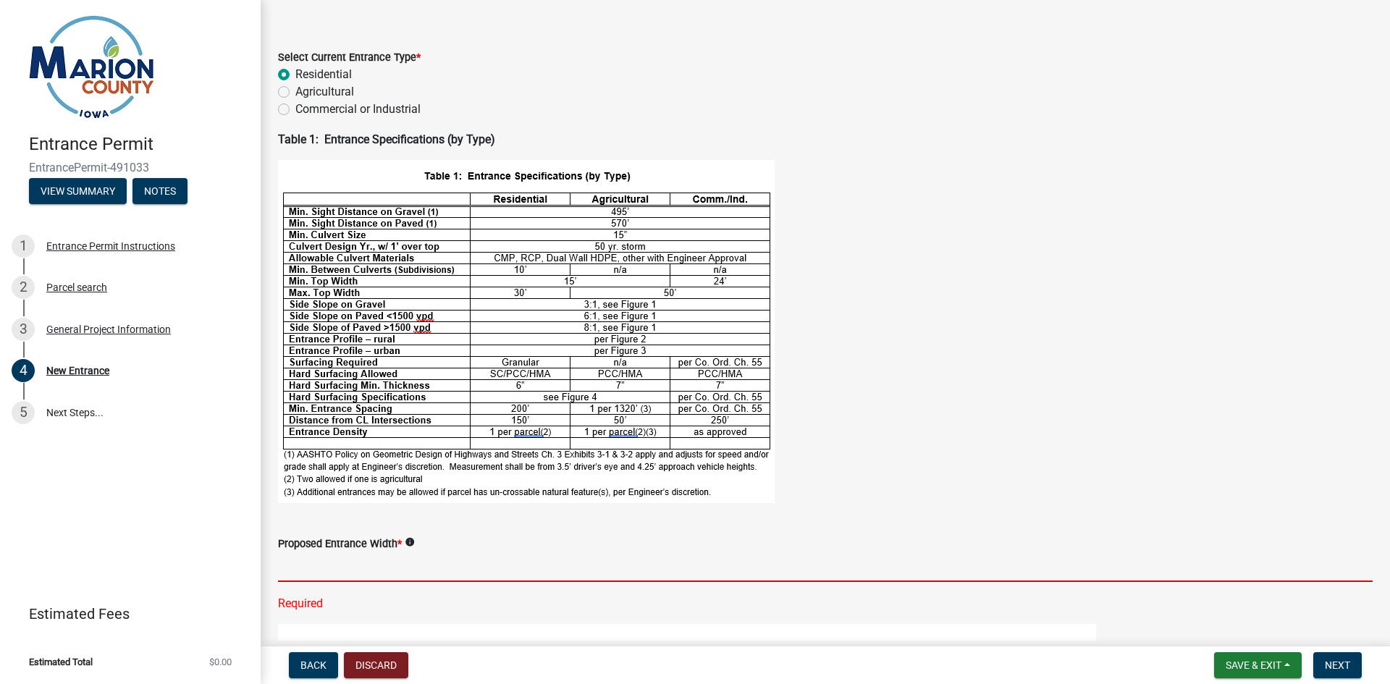
click at [335, 568] on input "text" at bounding box center [825, 567] width 1095 height 30
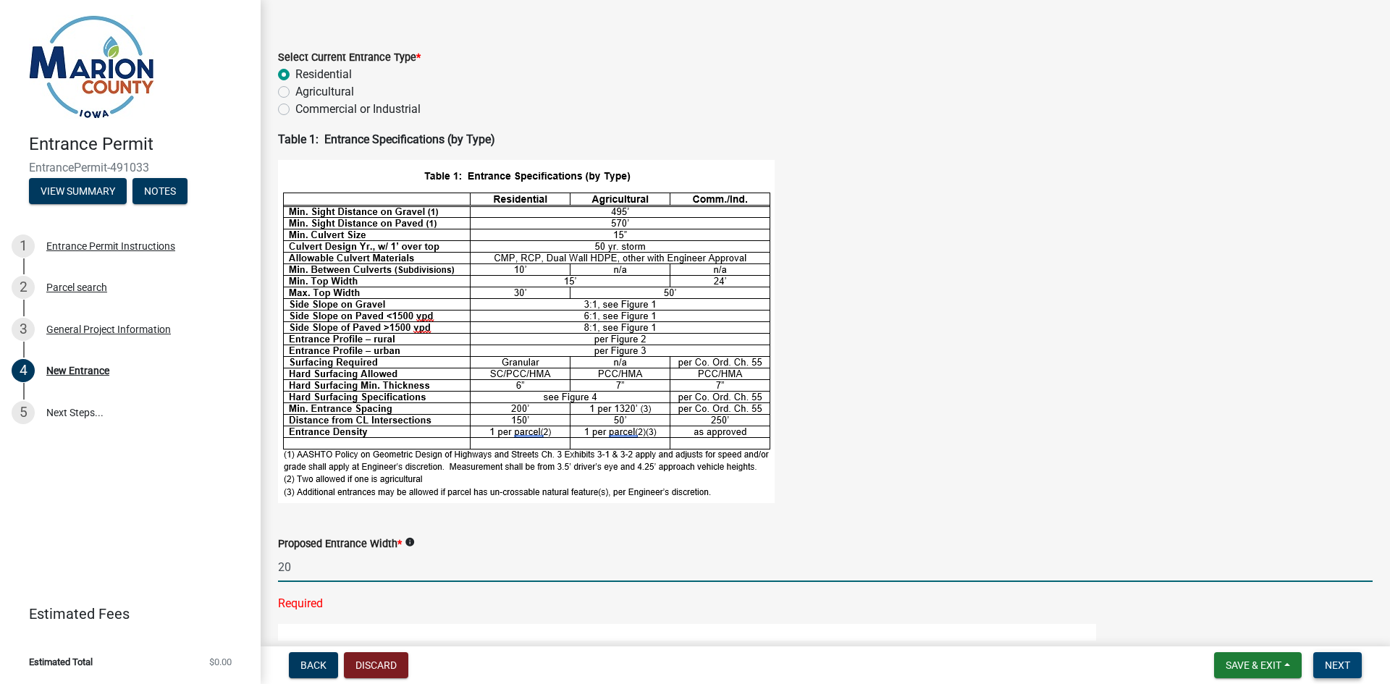
type input "20"
click at [1336, 661] on span "Next" at bounding box center [1337, 666] width 25 height 12
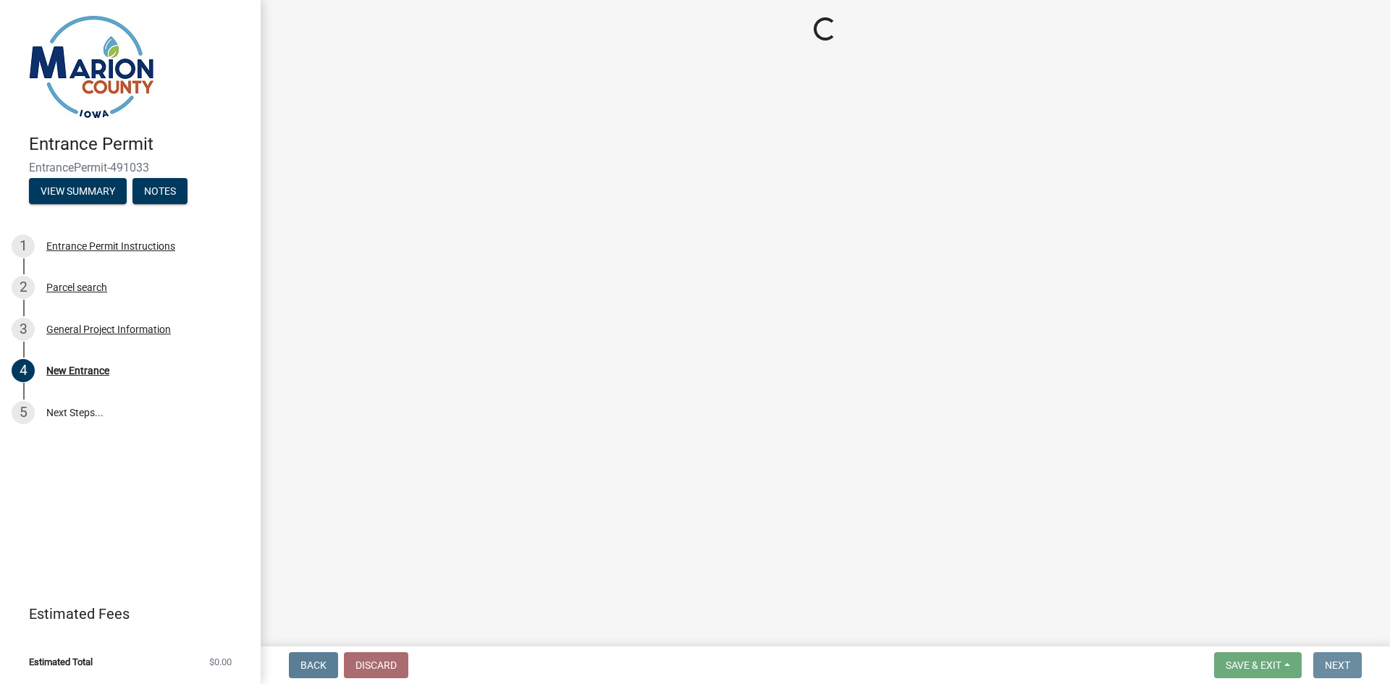
scroll to position [0, 0]
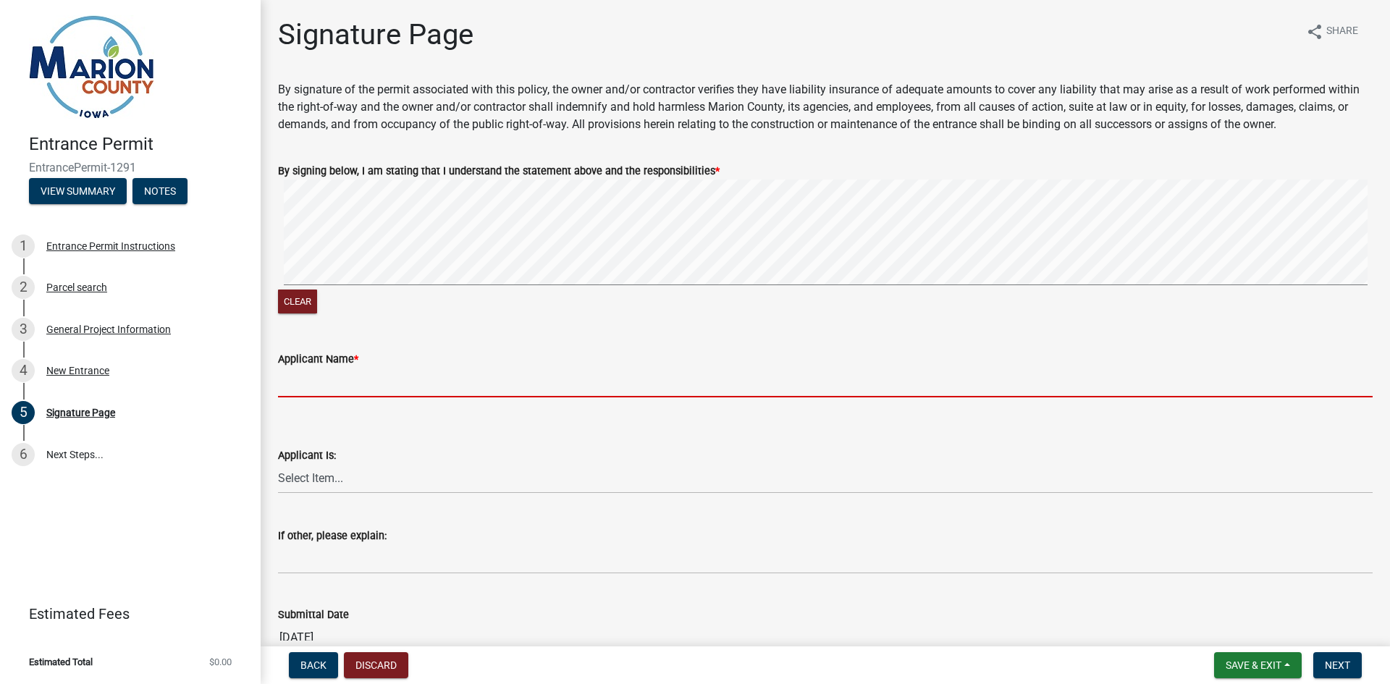
click at [330, 389] on input "Applicant Name *" at bounding box center [825, 383] width 1095 height 30
type input "[PERSON_NAME]"
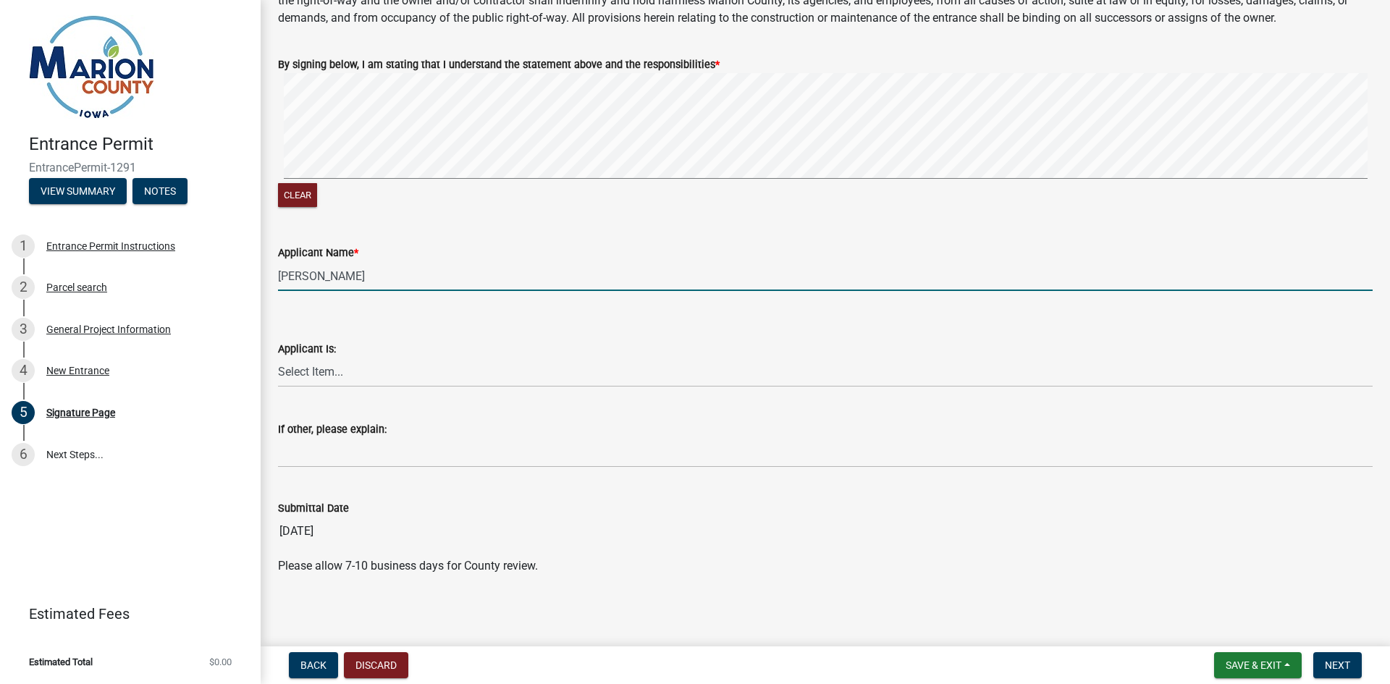
scroll to position [109, 0]
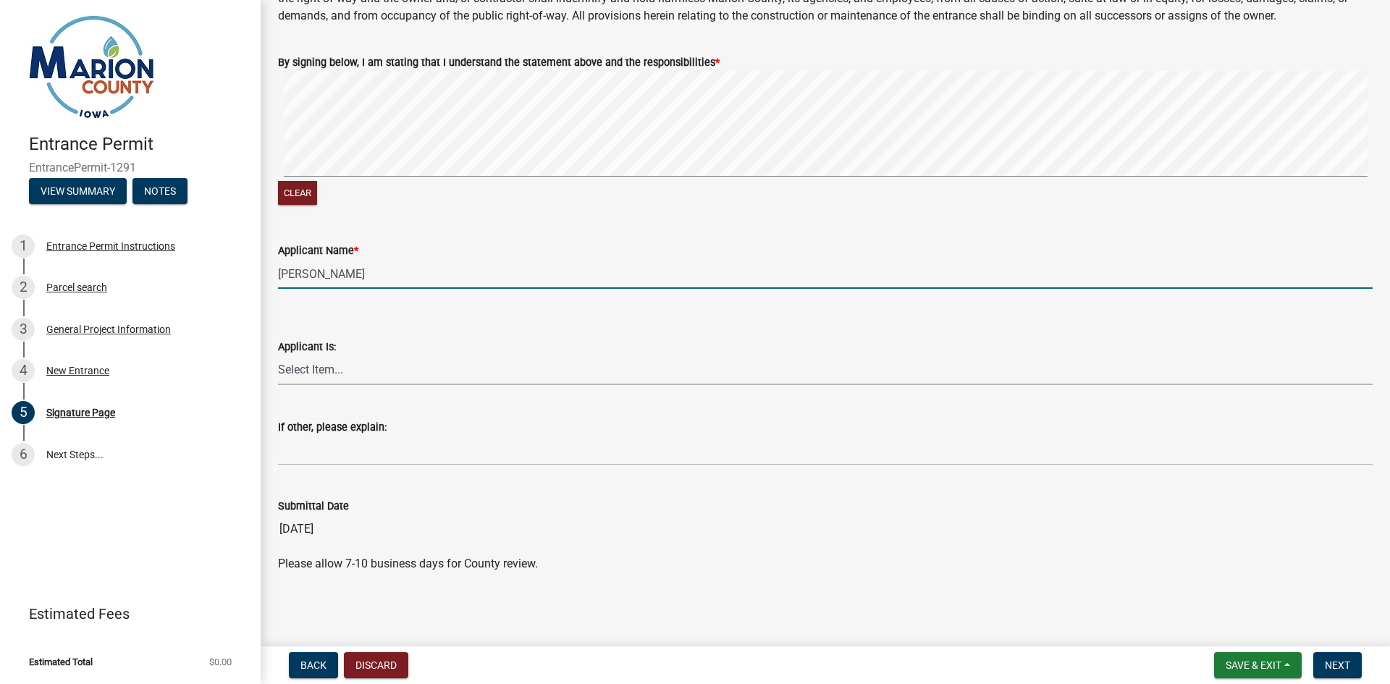
click at [369, 372] on select "Select Item... Homeowner Contractor Other" at bounding box center [825, 370] width 1095 height 30
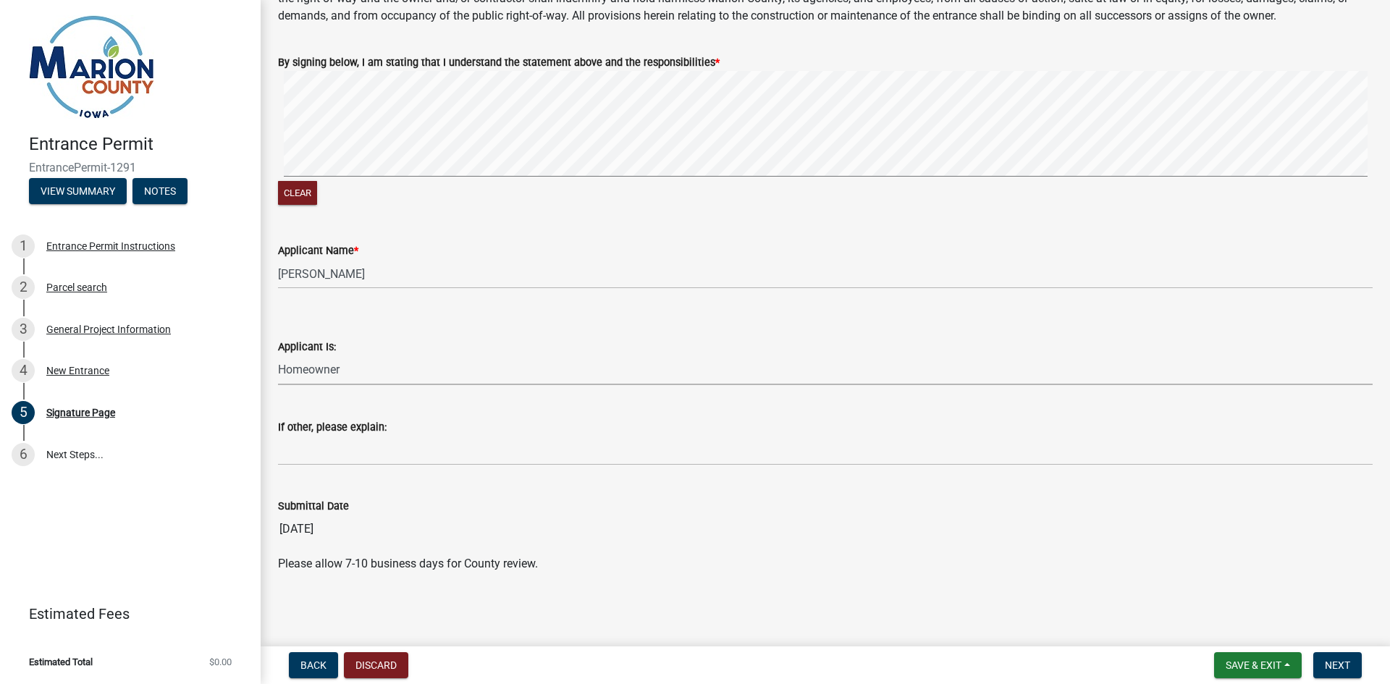
click at [278, 355] on select "Select Item... Homeowner Contractor Other" at bounding box center [825, 370] width 1095 height 30
select select "fd6e93c6-9e02-4aac-a84e-35bf1c545499"
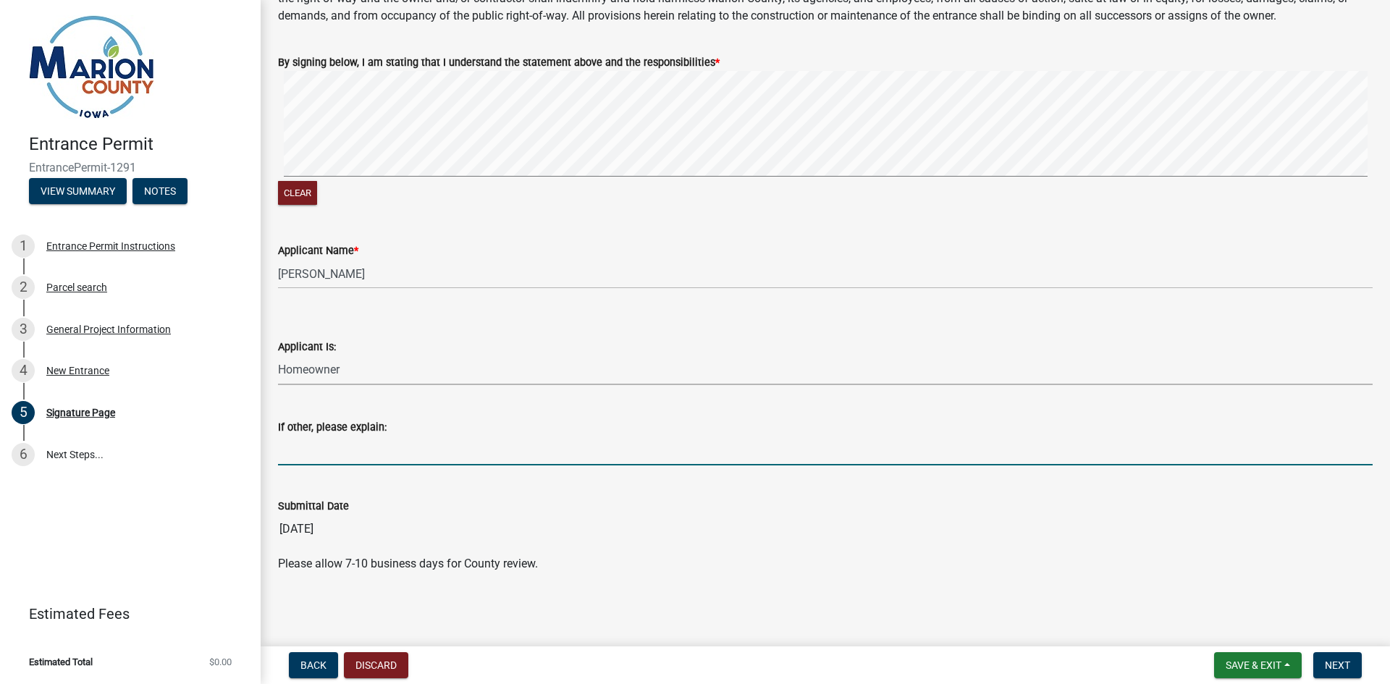
click at [336, 452] on input "If other, please explain:" at bounding box center [825, 451] width 1095 height 30
click at [727, 542] on input "[DATE]" at bounding box center [825, 529] width 1095 height 29
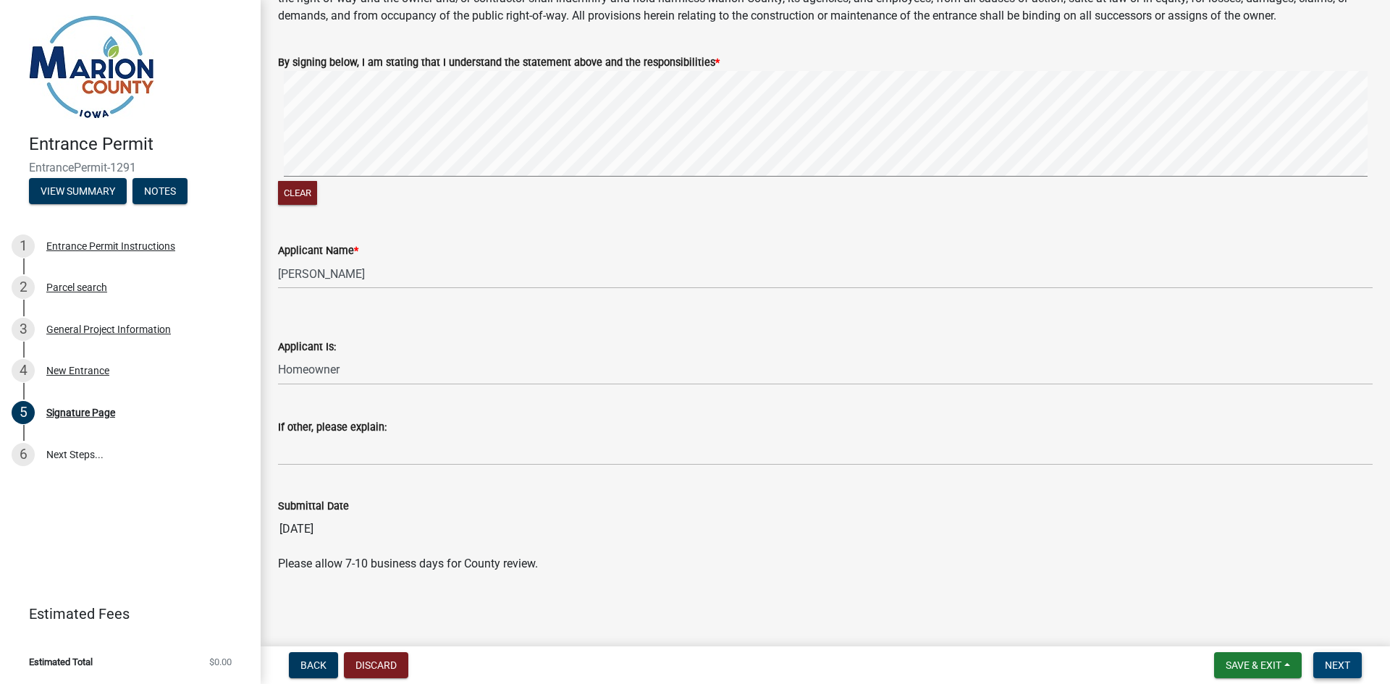
click at [1326, 660] on span "Next" at bounding box center [1337, 666] width 25 height 12
click at [421, 207] on div "Clear" at bounding box center [825, 140] width 1095 height 138
click at [1336, 663] on span "Next" at bounding box center [1337, 666] width 25 height 12
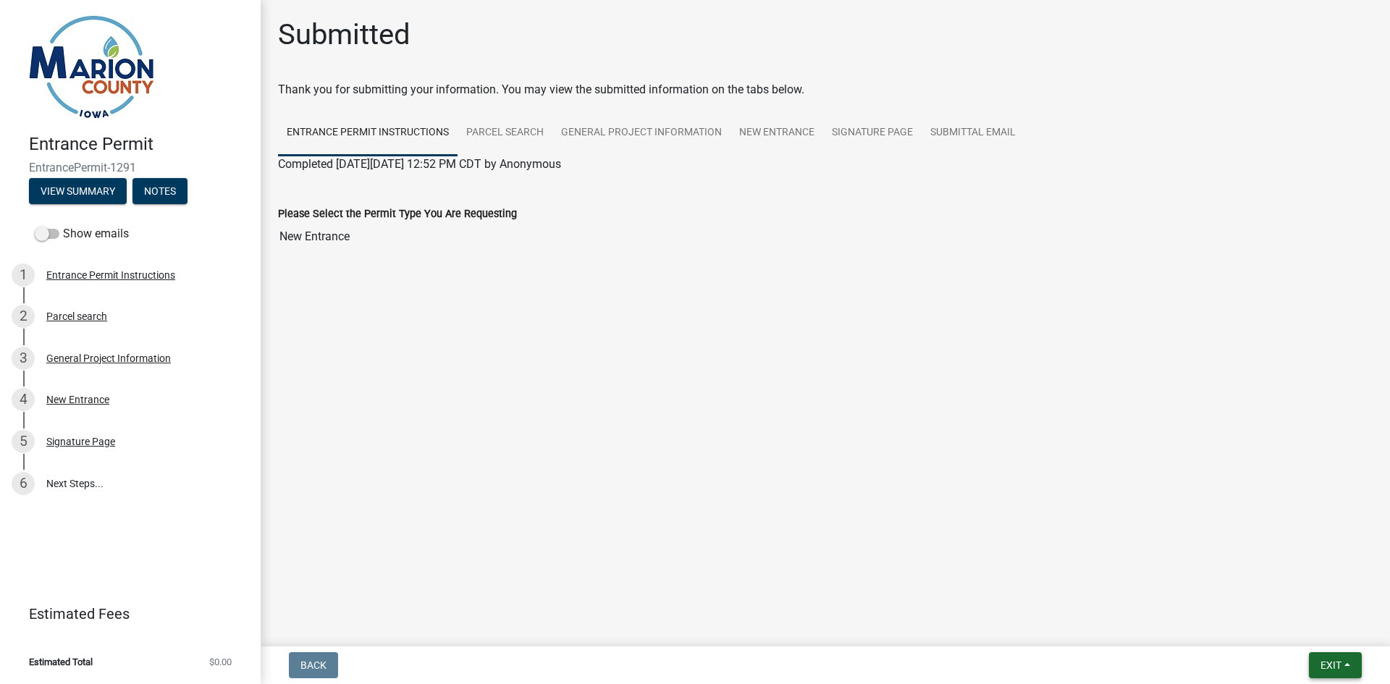
click at [1336, 662] on span "Exit" at bounding box center [1331, 666] width 21 height 12
click at [1275, 623] on button "Save & Exit" at bounding box center [1304, 627] width 116 height 35
